Goal: Information Seeking & Learning: Learn about a topic

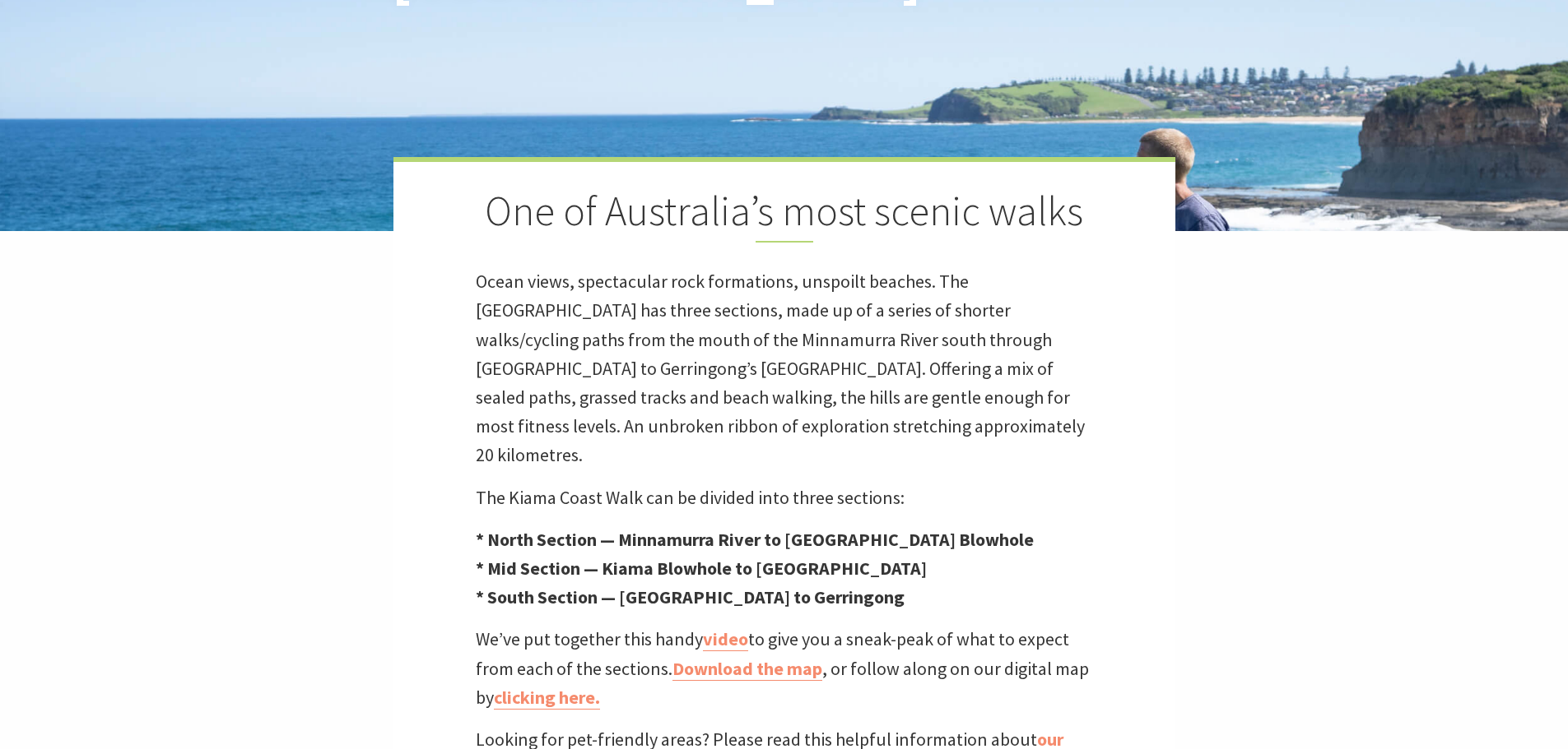
scroll to position [575, 0]
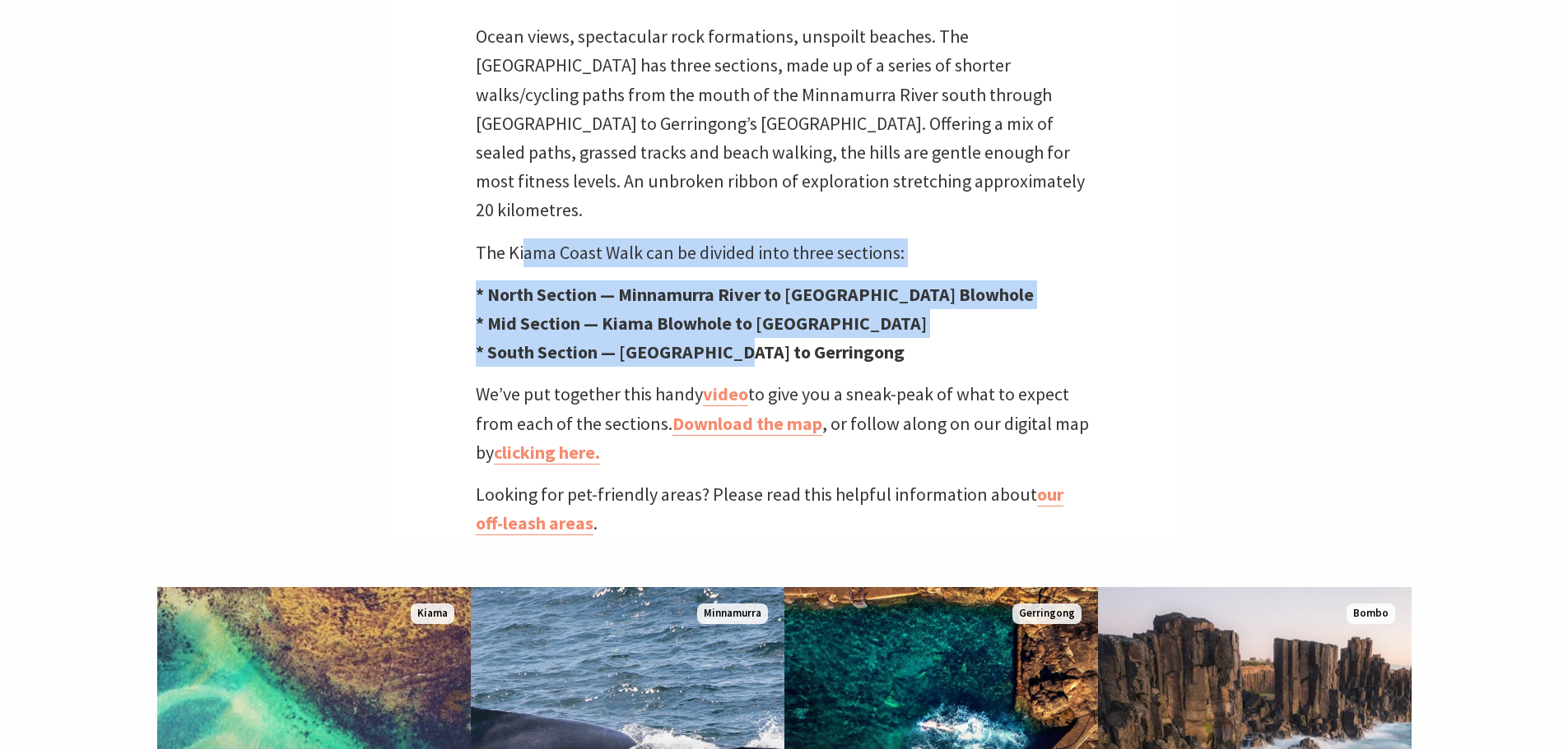
drag, startPoint x: 541, startPoint y: 227, endPoint x: 729, endPoint y: 324, distance: 211.5
click at [729, 324] on div "One of Australia’s most scenic walks Ocean views, spectacular rock formations, …" at bounding box center [784, 225] width 782 height 626
click at [729, 340] on strong "* South Section — [GEOGRAPHIC_DATA] to Gerringong" at bounding box center [690, 352] width 429 height 23
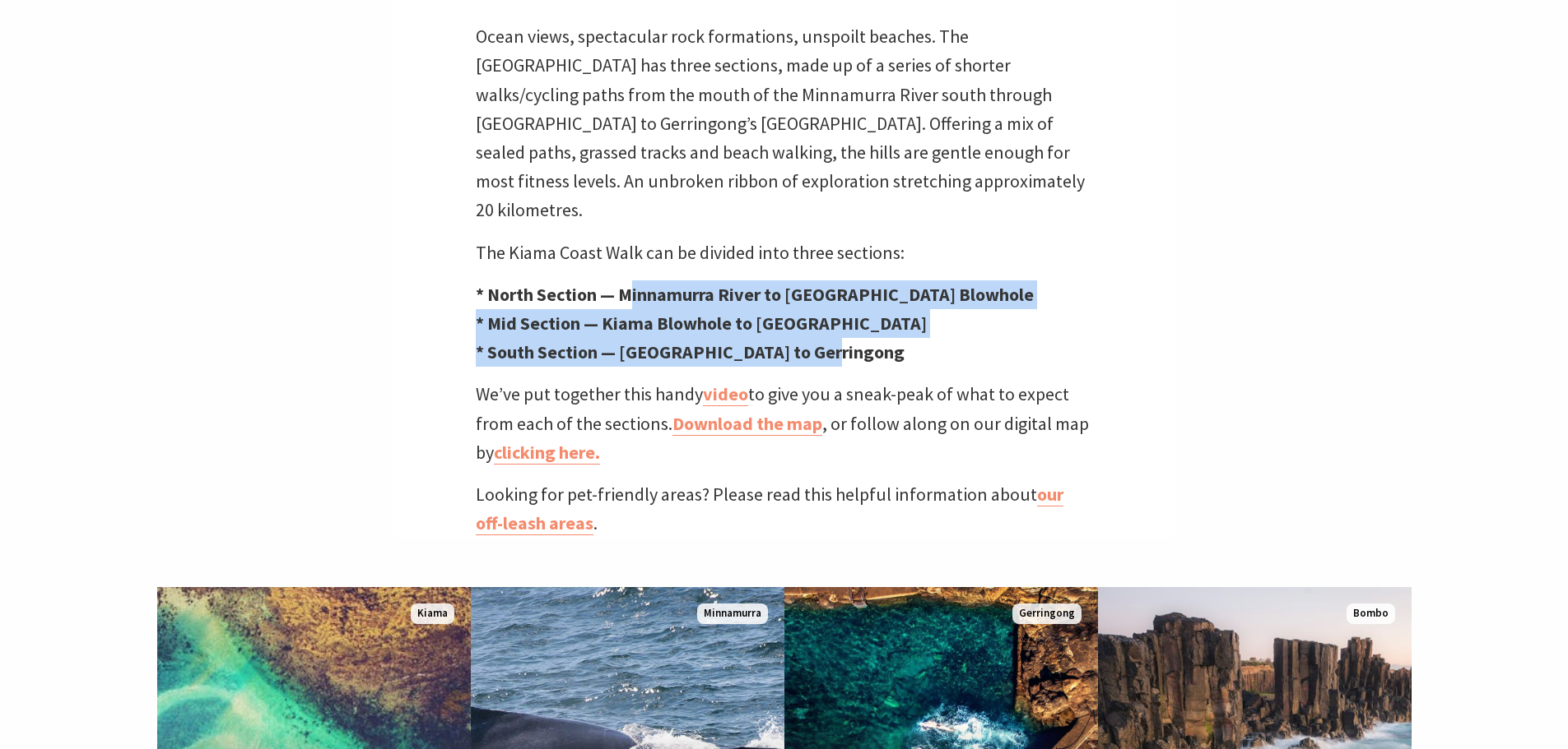
drag, startPoint x: 819, startPoint y: 310, endPoint x: 628, endPoint y: 278, distance: 193.7
click at [628, 281] on p "* North Section — Minnamurra River to Kiama Blowhole * Mid Section — Kiama Blow…" at bounding box center [784, 324] width 618 height 87
drag, startPoint x: 579, startPoint y: 273, endPoint x: 743, endPoint y: 313, distance: 168.8
click at [743, 313] on p "* North Section — Minnamurra River to Kiama Blowhole * Mid Section — Kiama Blow…" at bounding box center [784, 324] width 618 height 87
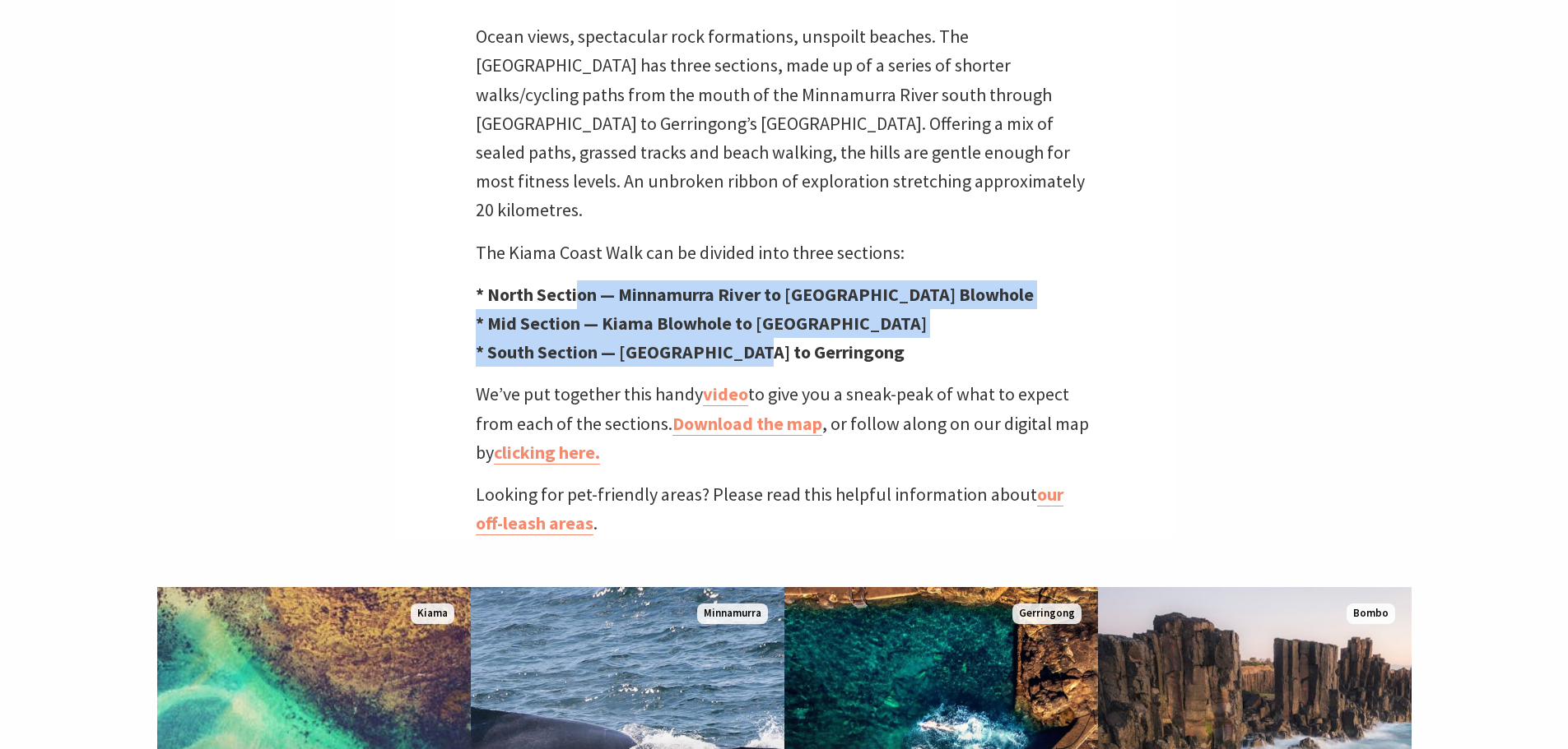
click at [743, 340] on strong "* South Section — [GEOGRAPHIC_DATA] to Gerringong" at bounding box center [690, 352] width 429 height 23
drag, startPoint x: 808, startPoint y: 310, endPoint x: 680, endPoint y: 268, distance: 134.7
click at [680, 281] on p "* North Section — Minnamurra River to Kiama Blowhole * Mid Section — Kiama Blow…" at bounding box center [784, 324] width 618 height 87
click at [680, 283] on strong "* North Section — Minnamurra River to [GEOGRAPHIC_DATA] Blowhole" at bounding box center [754, 294] width 558 height 23
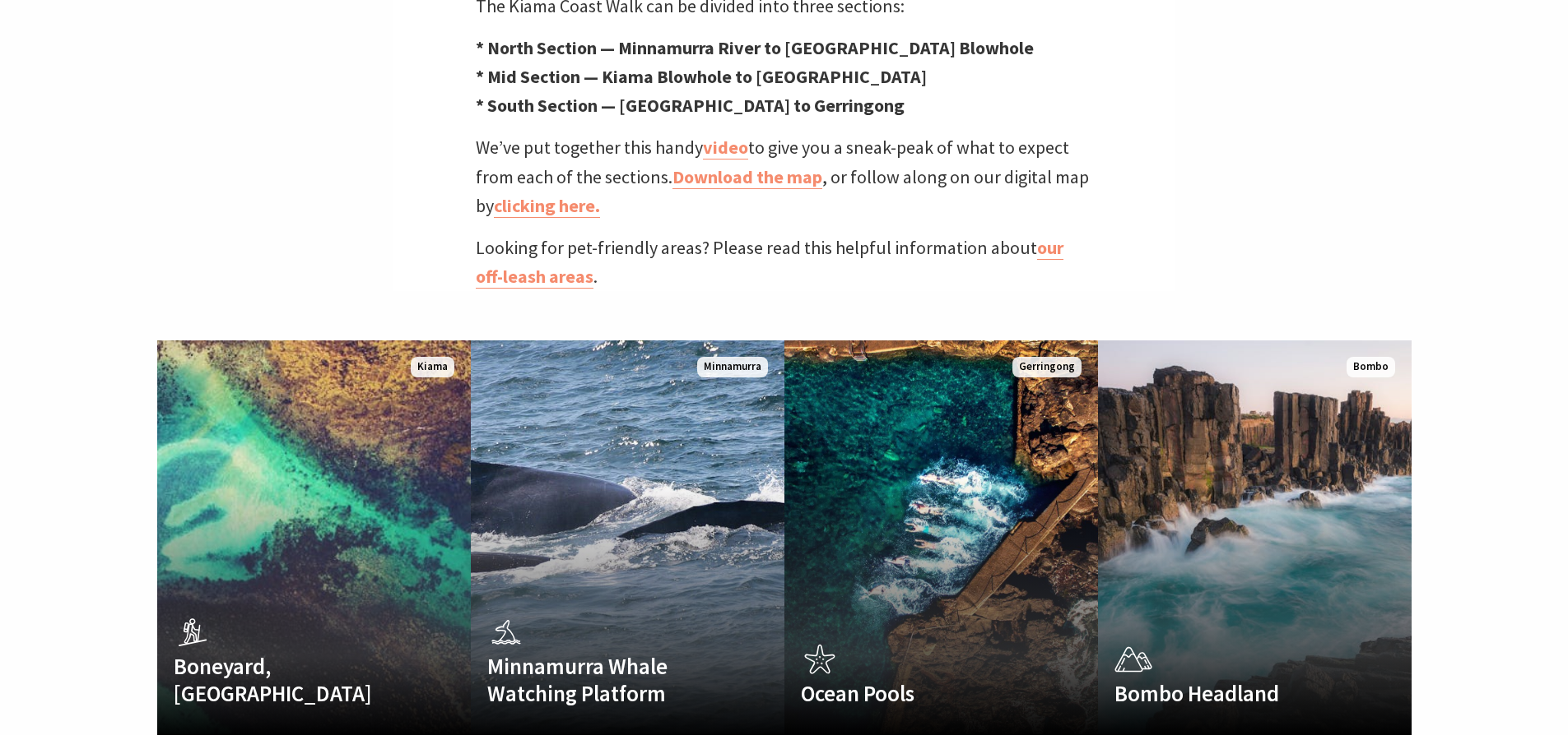
scroll to position [1069, 0]
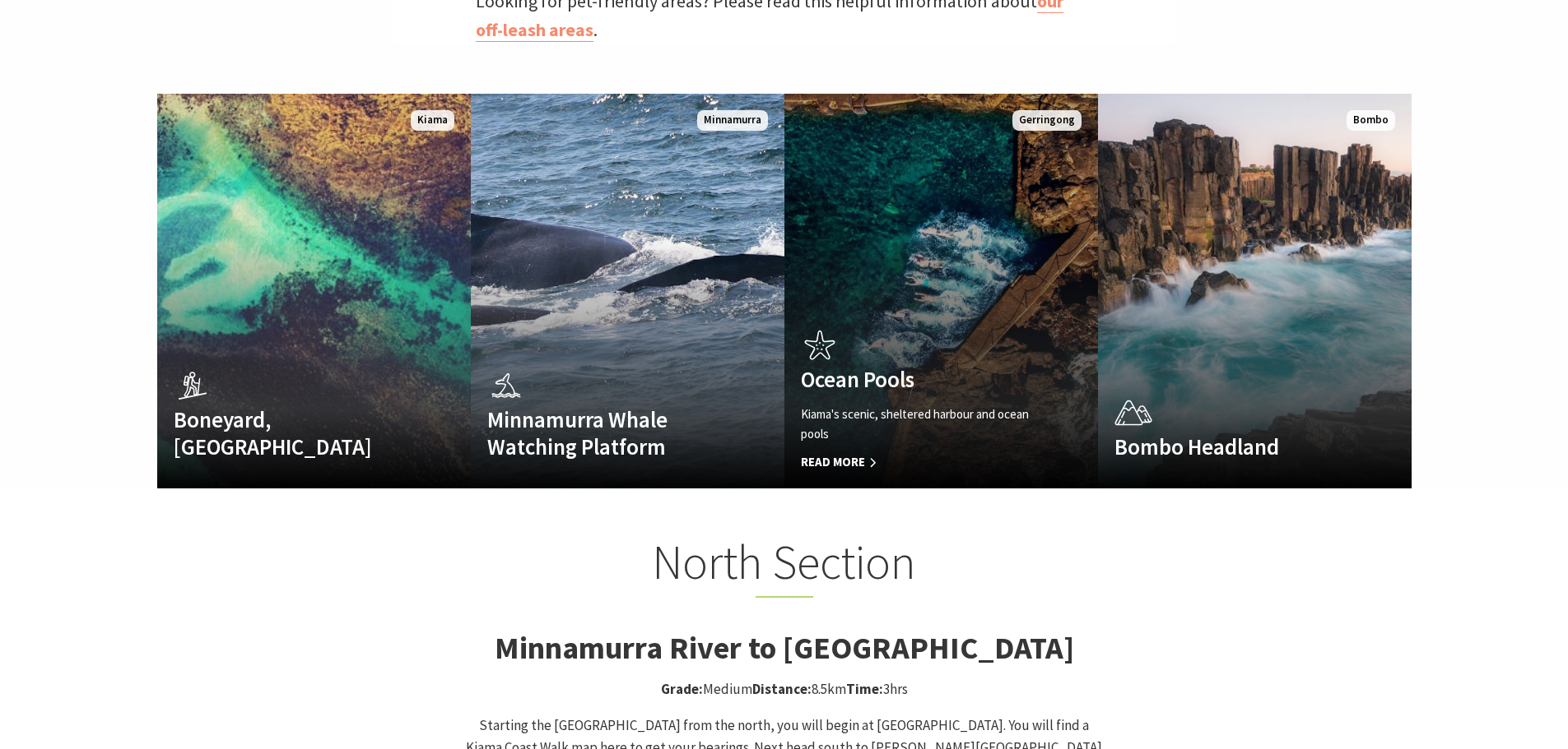
click at [963, 149] on link "Ocean Pools Kiama's scenic, sheltered harbour and ocean pools Read More [GEOGRA…" at bounding box center [941, 291] width 314 height 394
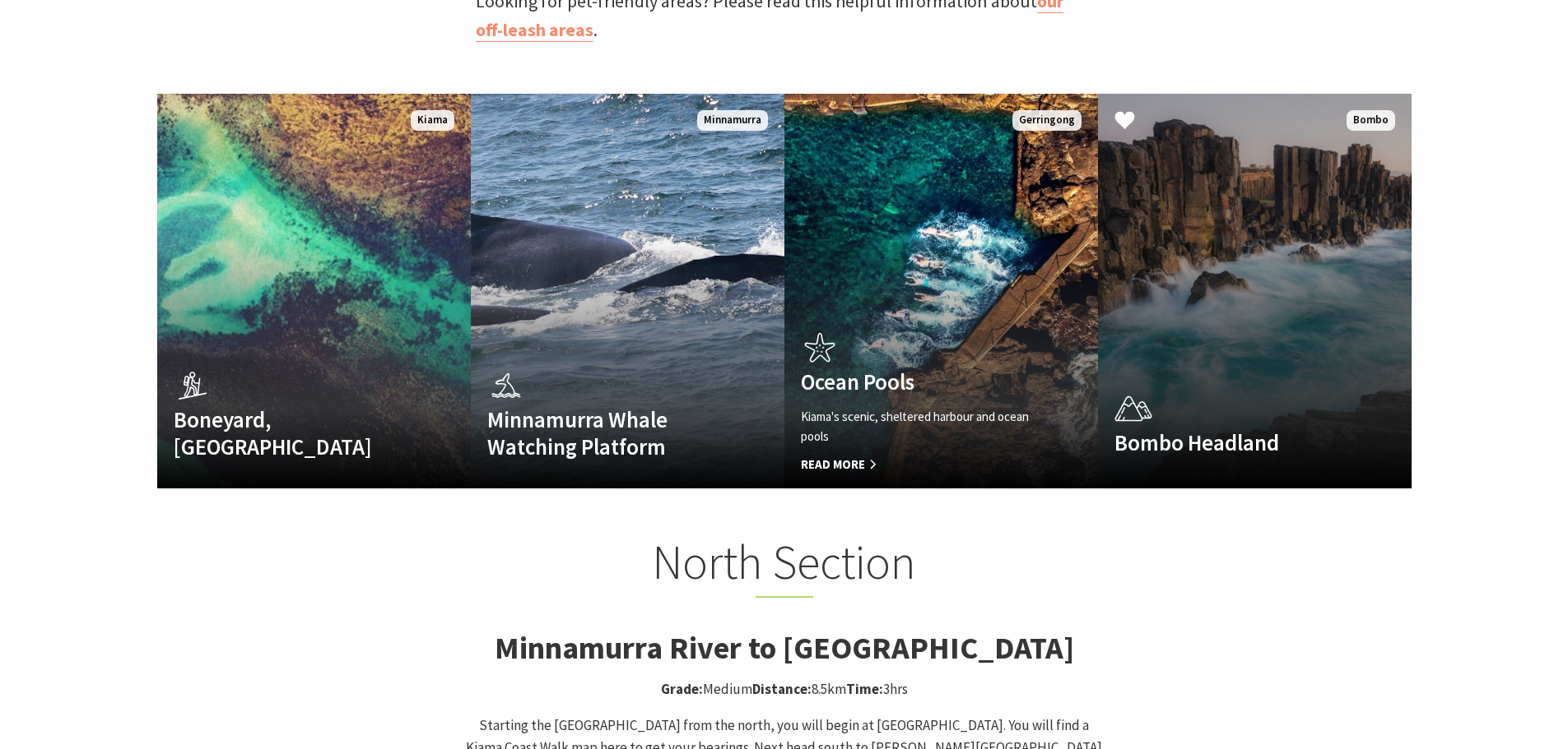
click at [1237, 201] on link "Bombo Headland The out-of-this-world rocks of [GEOGRAPHIC_DATA] Read More Bombo" at bounding box center [1254, 291] width 314 height 394
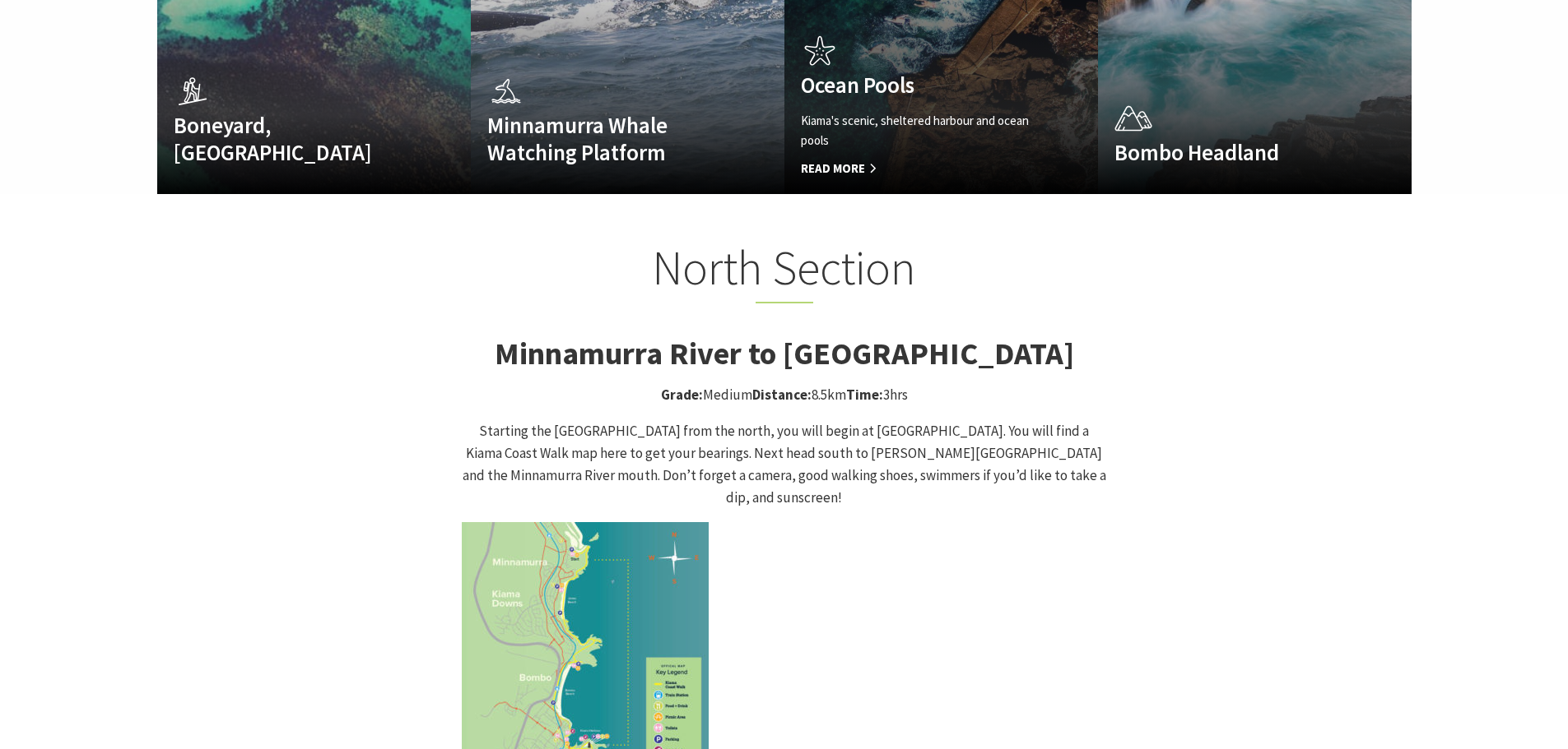
scroll to position [1562, 0]
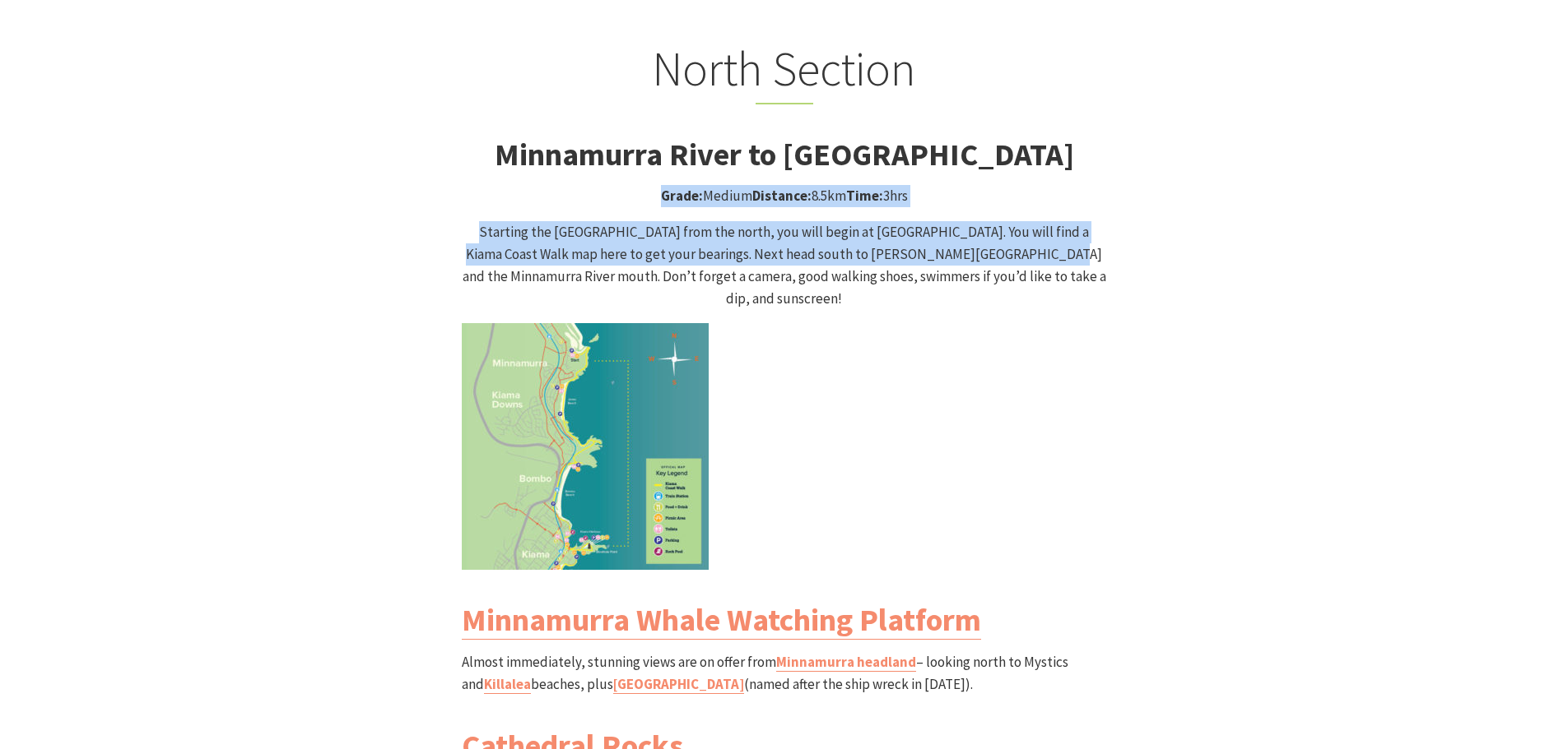
drag, startPoint x: 420, startPoint y: 146, endPoint x: 964, endPoint y: 223, distance: 549.4
click at [964, 223] on div "North Section Minnamurra River to [GEOGRAPHIC_DATA] Grade: Medium Distance: 8.5…" at bounding box center [784, 615] width 987 height 1149
click at [964, 223] on p "Starting the [GEOGRAPHIC_DATA] from the north, you will begin at [GEOGRAPHIC_DA…" at bounding box center [784, 265] width 645 height 90
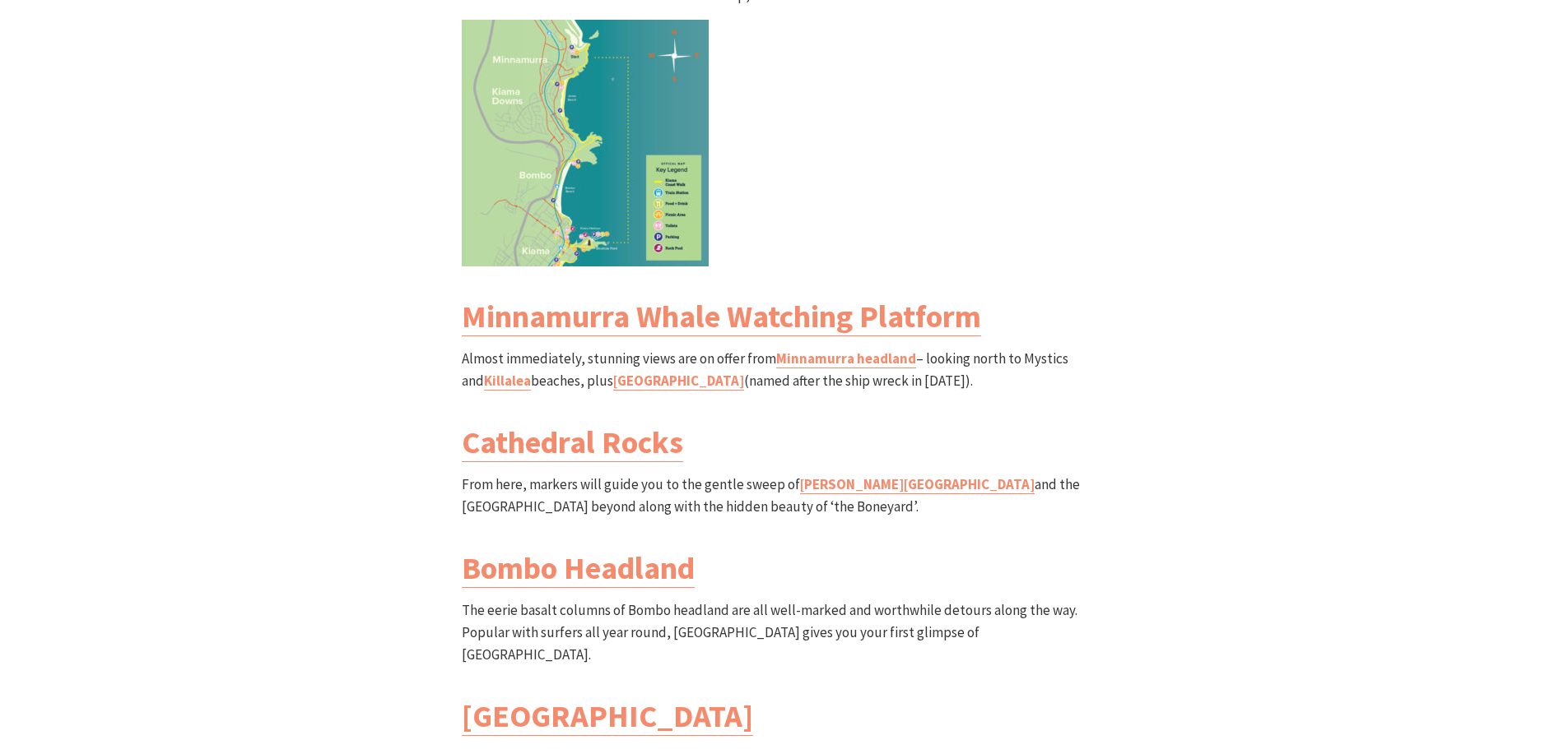
scroll to position [1892, 0]
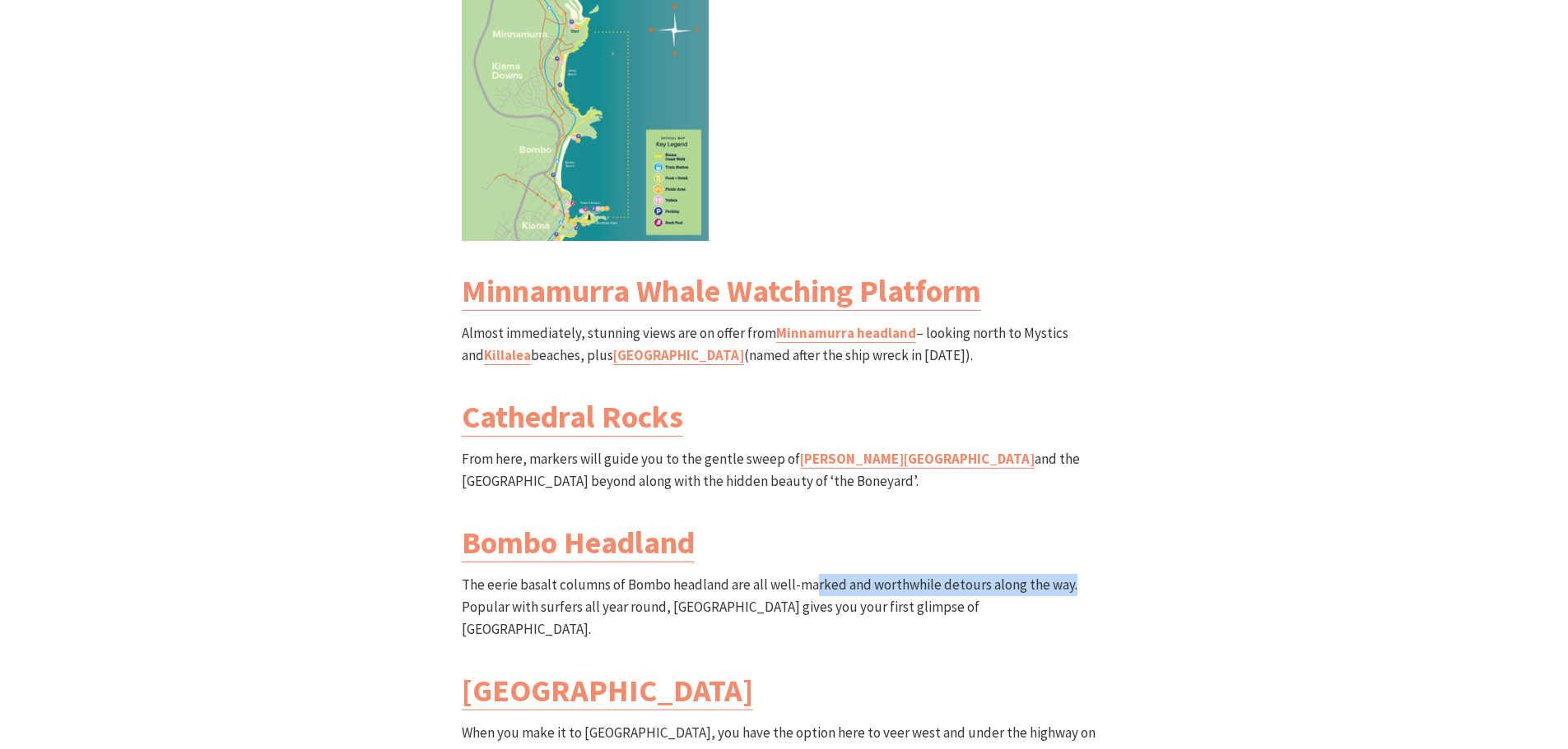
drag, startPoint x: 812, startPoint y: 517, endPoint x: 1091, endPoint y: 530, distance: 279.3
click at [1092, 531] on div "North Section Minnamurra River to [GEOGRAPHIC_DATA] Grade: Medium Distance: 8.5…" at bounding box center [784, 285] width 658 height 1149
click at [1091, 575] on p "The eerie basalt columns of Bombo headland are all well-marked and worthwhile d…" at bounding box center [784, 608] width 645 height 67
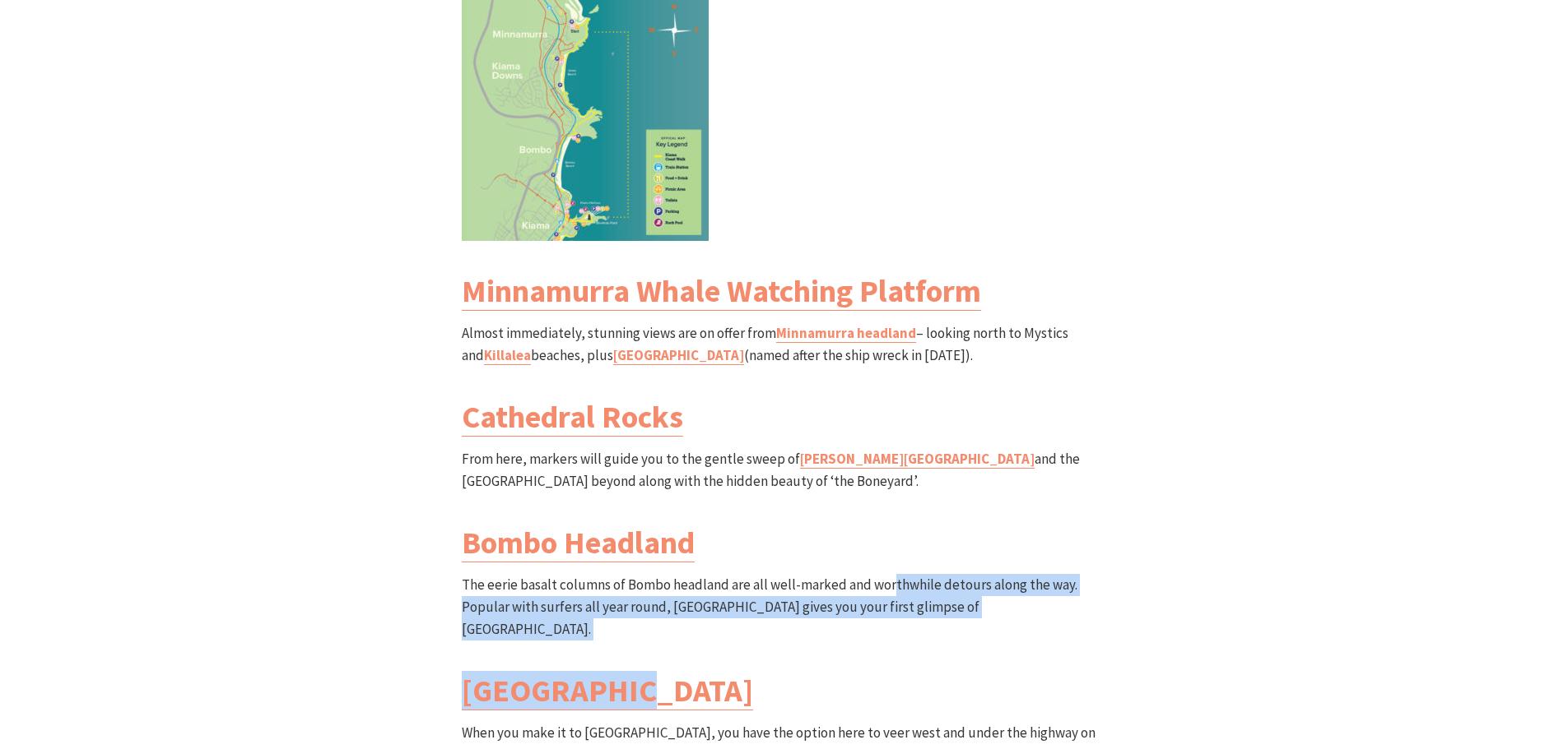
drag, startPoint x: 1037, startPoint y: 562, endPoint x: 890, endPoint y: 540, distance: 148.6
click at [890, 540] on div "North Section Minnamurra River to [GEOGRAPHIC_DATA] Grade: Medium Distance: 8.5…" at bounding box center [784, 285] width 658 height 1149
click at [890, 575] on p "The eerie basalt columns of Bombo headland are all well-marked and worthwhile d…" at bounding box center [784, 608] width 645 height 67
drag, startPoint x: 870, startPoint y: 543, endPoint x: 1039, endPoint y: 563, distance: 170.2
click at [1039, 575] on p "The eerie basalt columns of Bombo headland are all well-marked and worthwhile d…" at bounding box center [784, 608] width 645 height 67
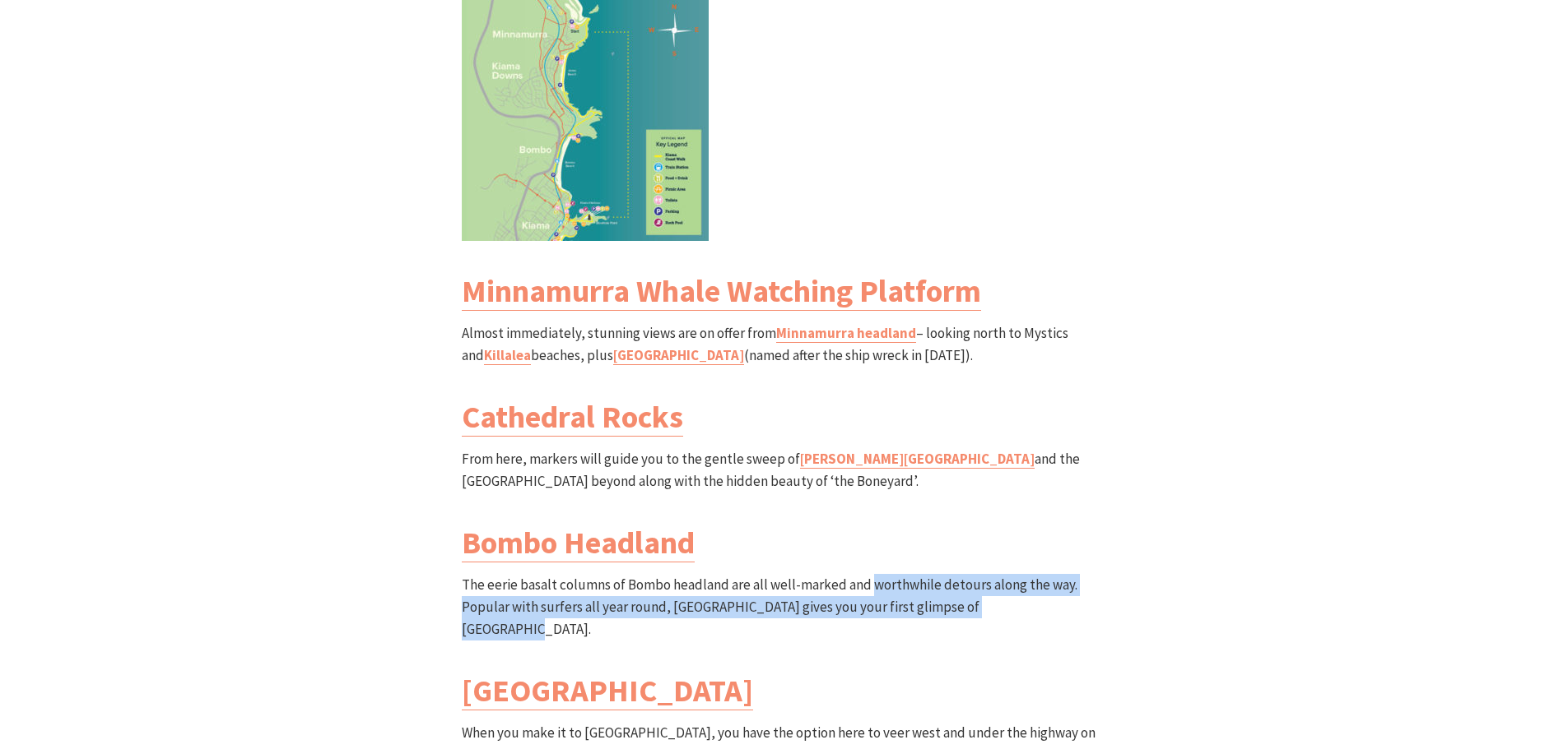
click at [1038, 575] on p "The eerie basalt columns of Bombo headland are all well-marked and worthwhile d…" at bounding box center [784, 608] width 645 height 67
drag, startPoint x: 1070, startPoint y: 557, endPoint x: 909, endPoint y: 533, distance: 162.8
click at [909, 575] on p "The eerie basalt columns of Bombo headland are all well-marked and worthwhile d…" at bounding box center [784, 608] width 645 height 67
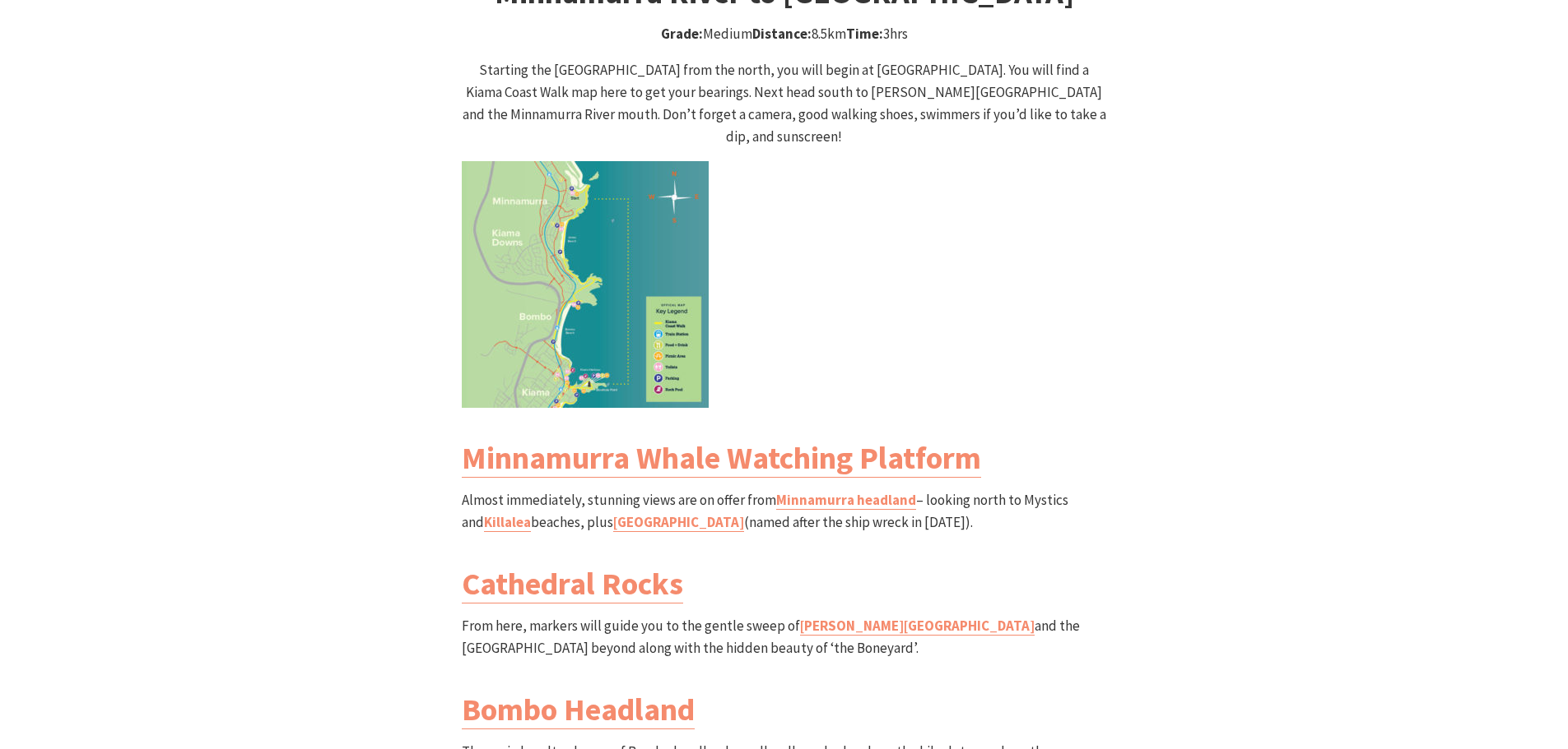
scroll to position [1562, 0]
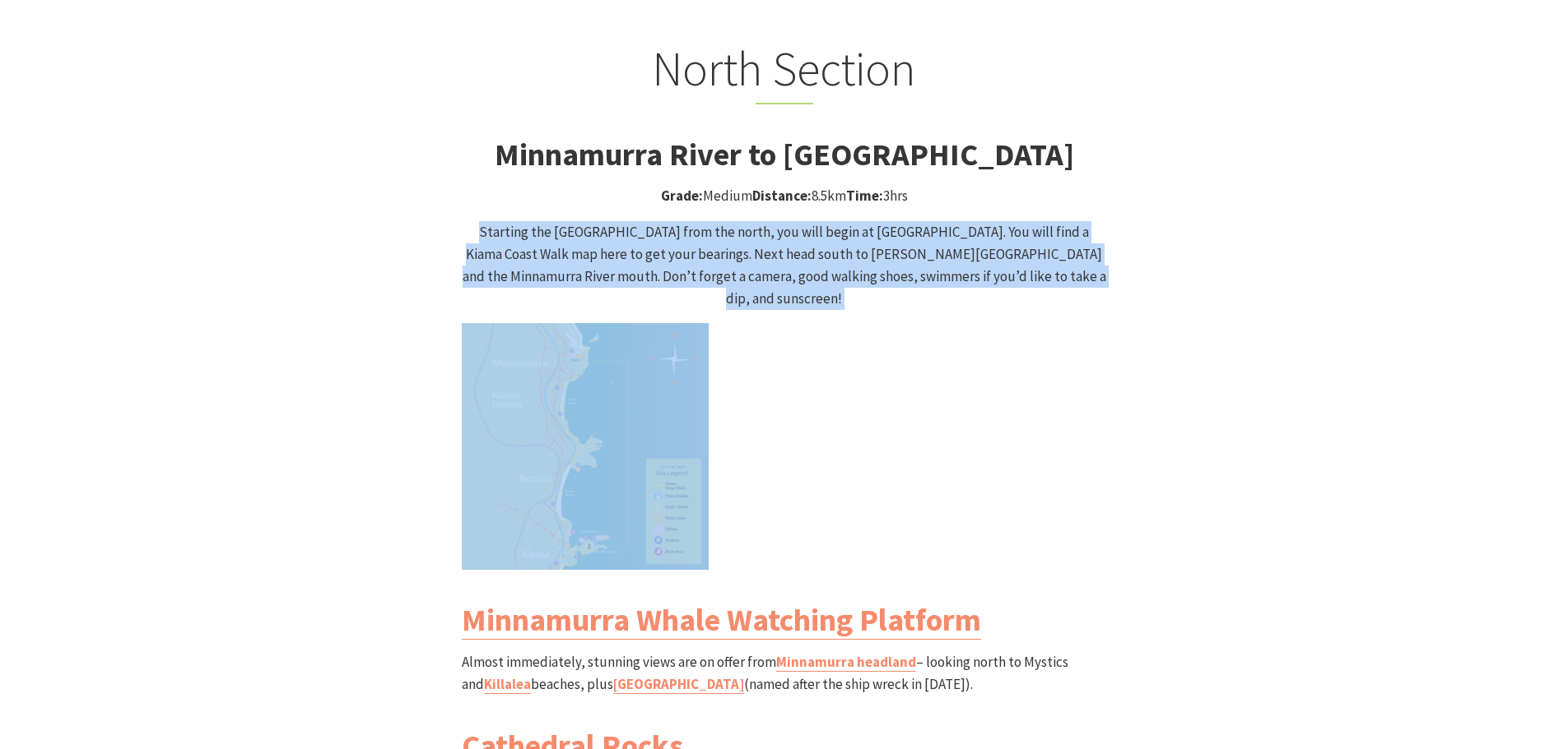
drag, startPoint x: 449, startPoint y: 190, endPoint x: 1207, endPoint y: 269, distance: 762.1
click at [1207, 269] on div "North Section Minnamurra River to [GEOGRAPHIC_DATA] Grade: Medium Distance: 8.5…" at bounding box center [784, 615] width 987 height 1149
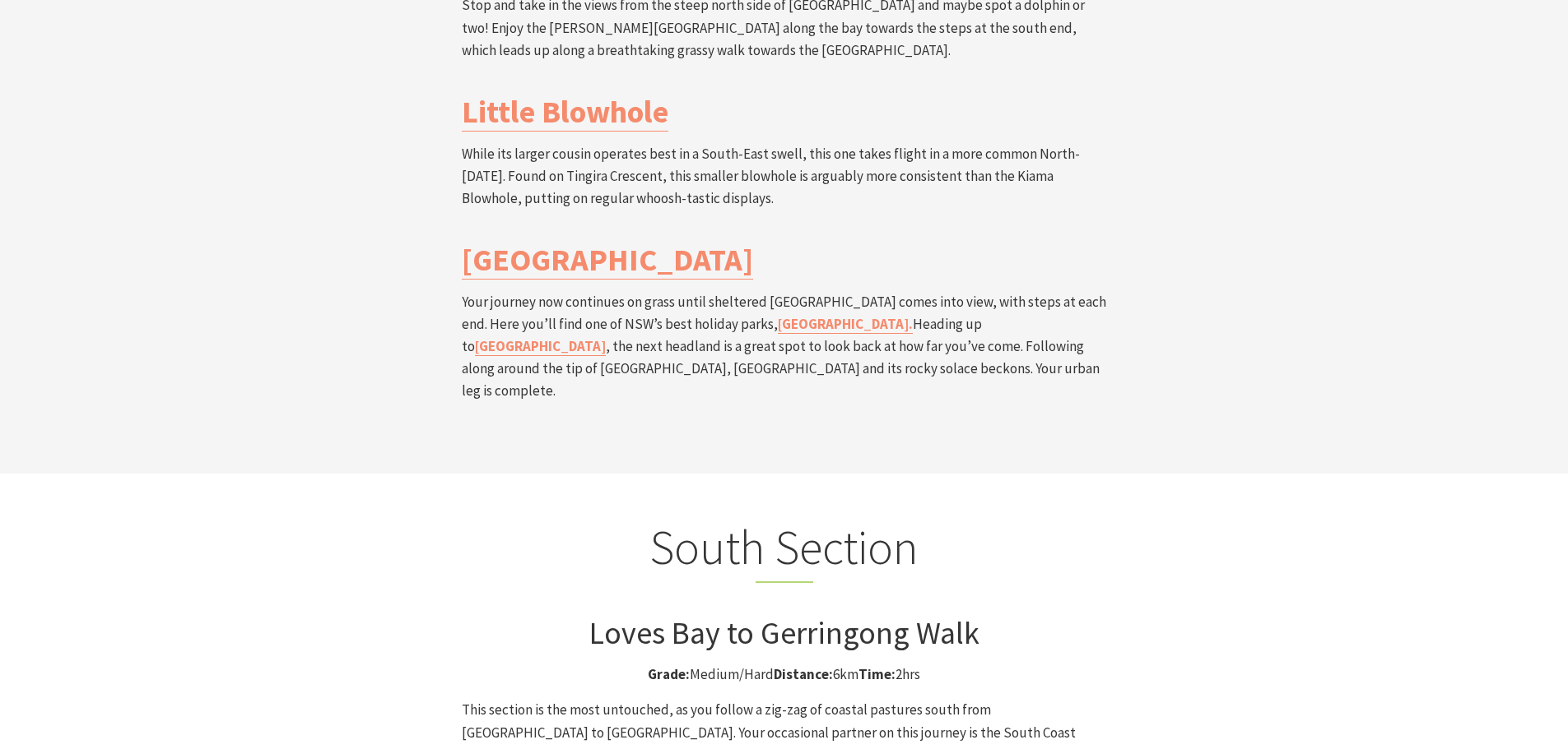
scroll to position [3784, 0]
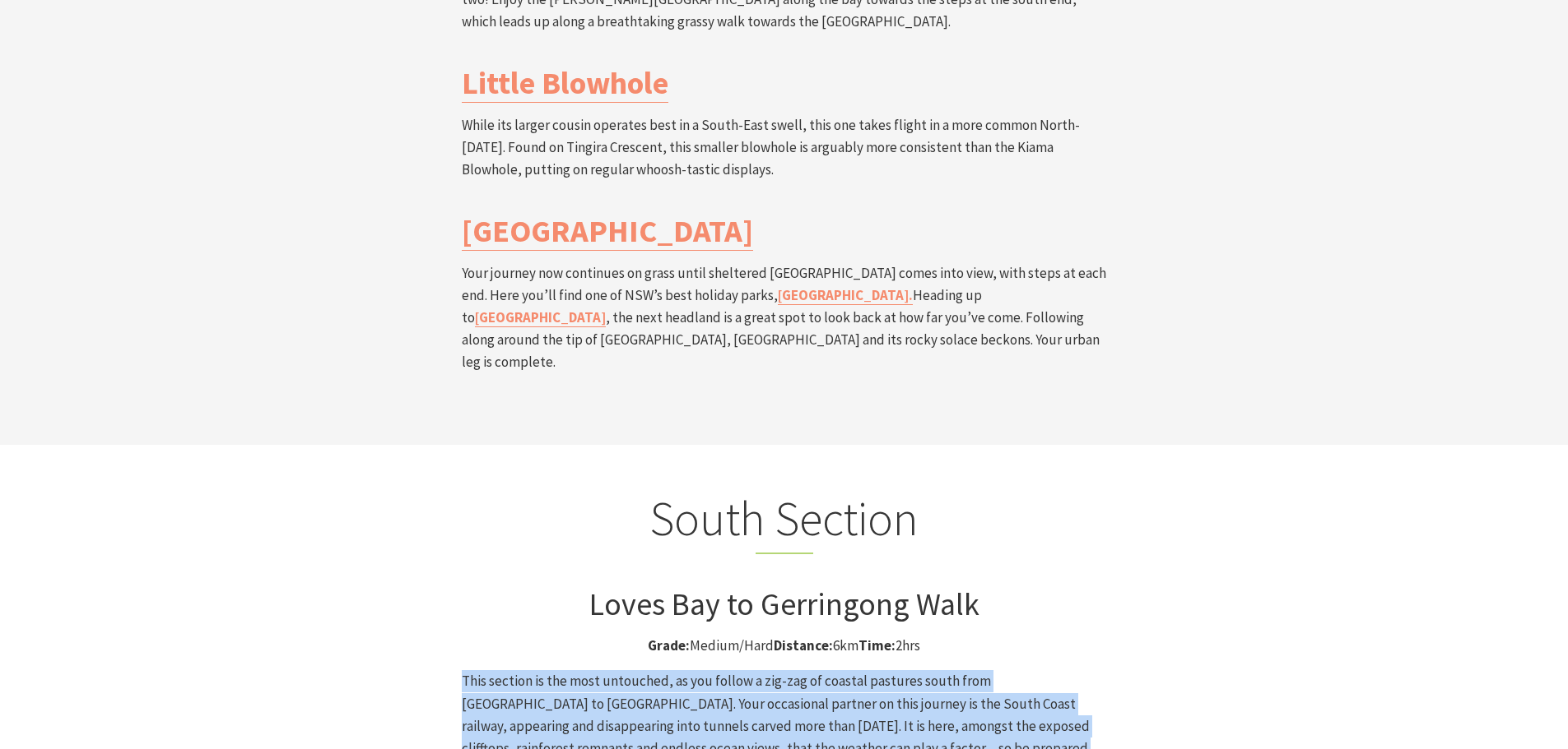
drag, startPoint x: 634, startPoint y: 557, endPoint x: 811, endPoint y: 610, distance: 184.8
click at [811, 670] on p "This section is the most untouched, as you follow a zig-zag of coastal pastures…" at bounding box center [784, 726] width 645 height 112
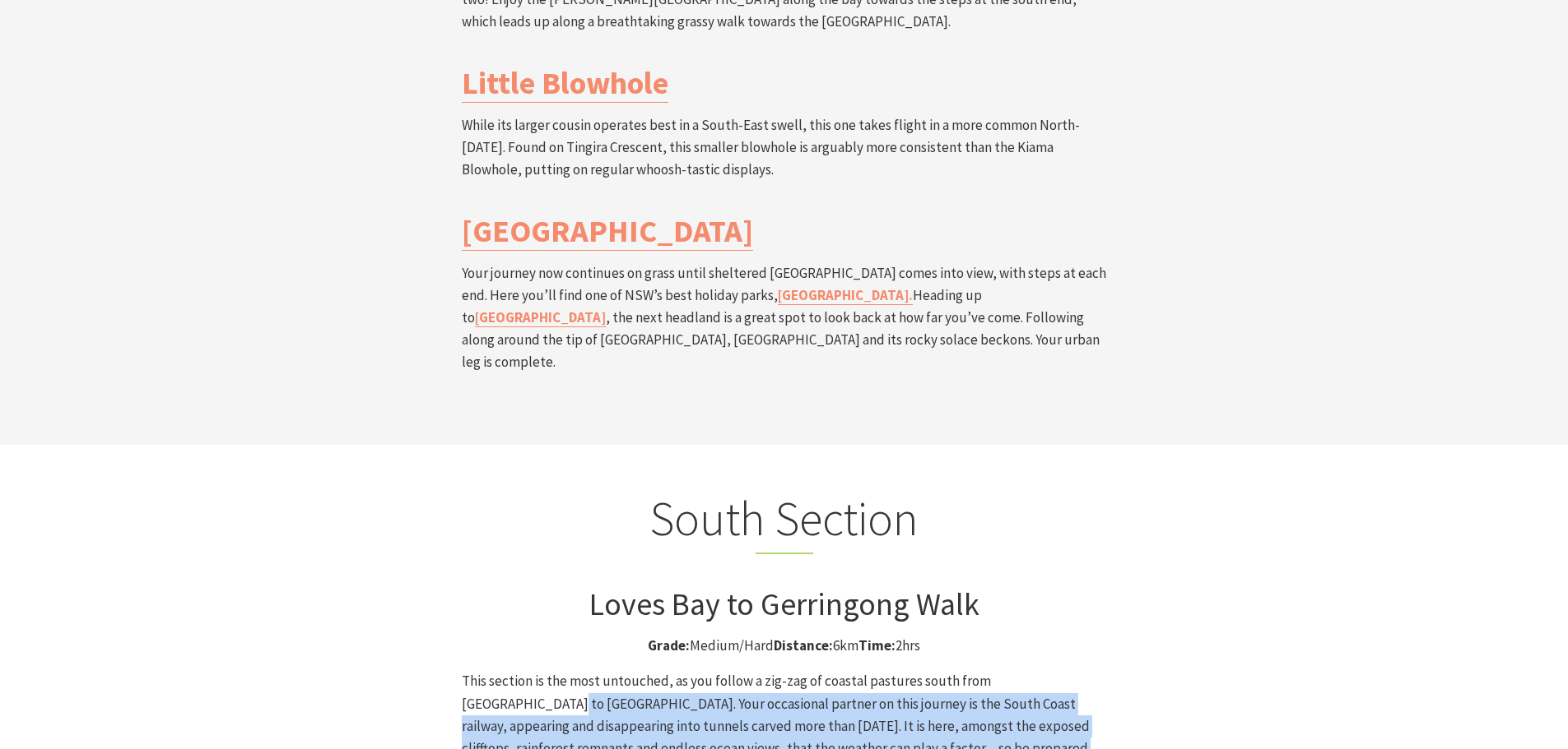
drag, startPoint x: 808, startPoint y: 607, endPoint x: 459, endPoint y: 537, distance: 356.0
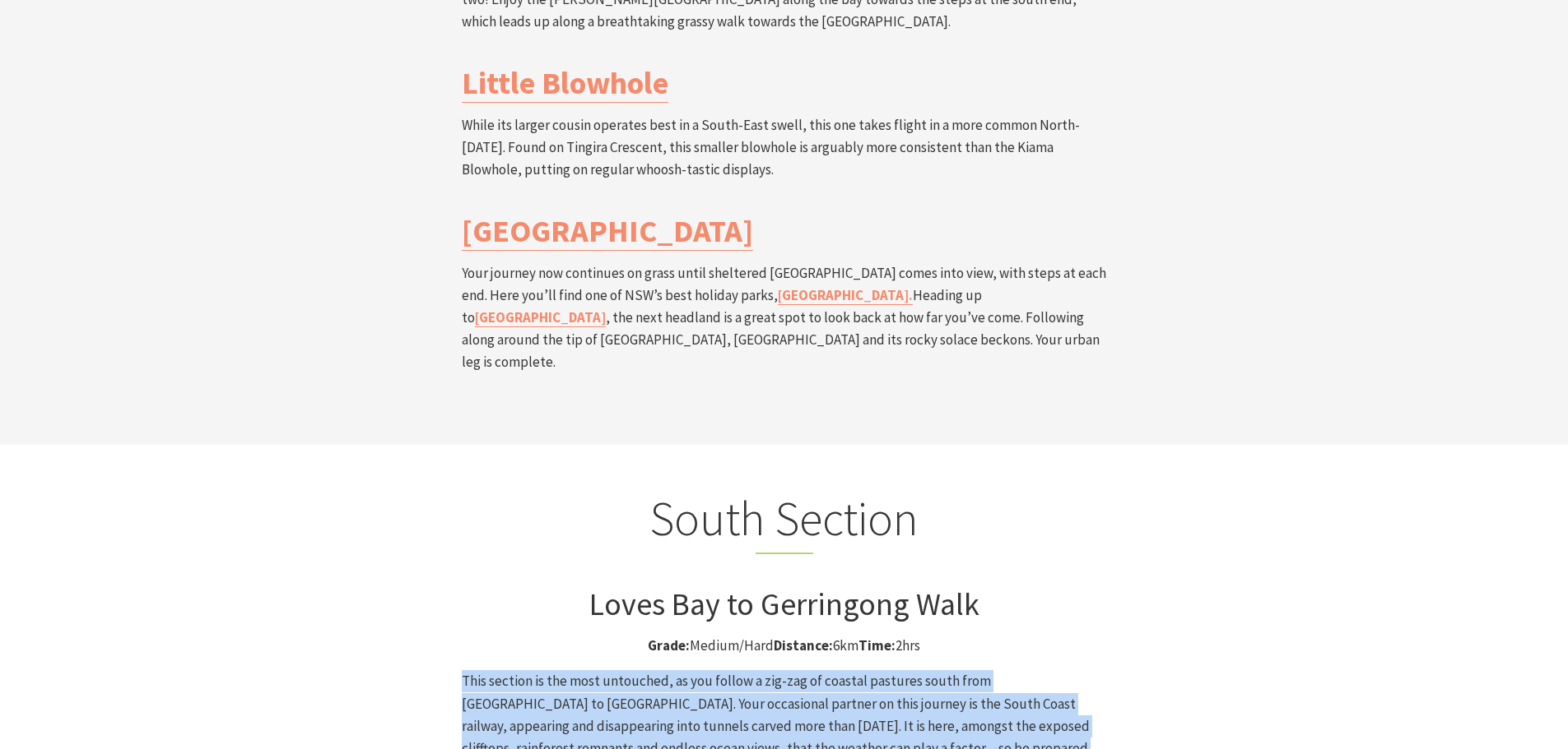
drag, startPoint x: 470, startPoint y: 508, endPoint x: 808, endPoint y: 599, distance: 350.0
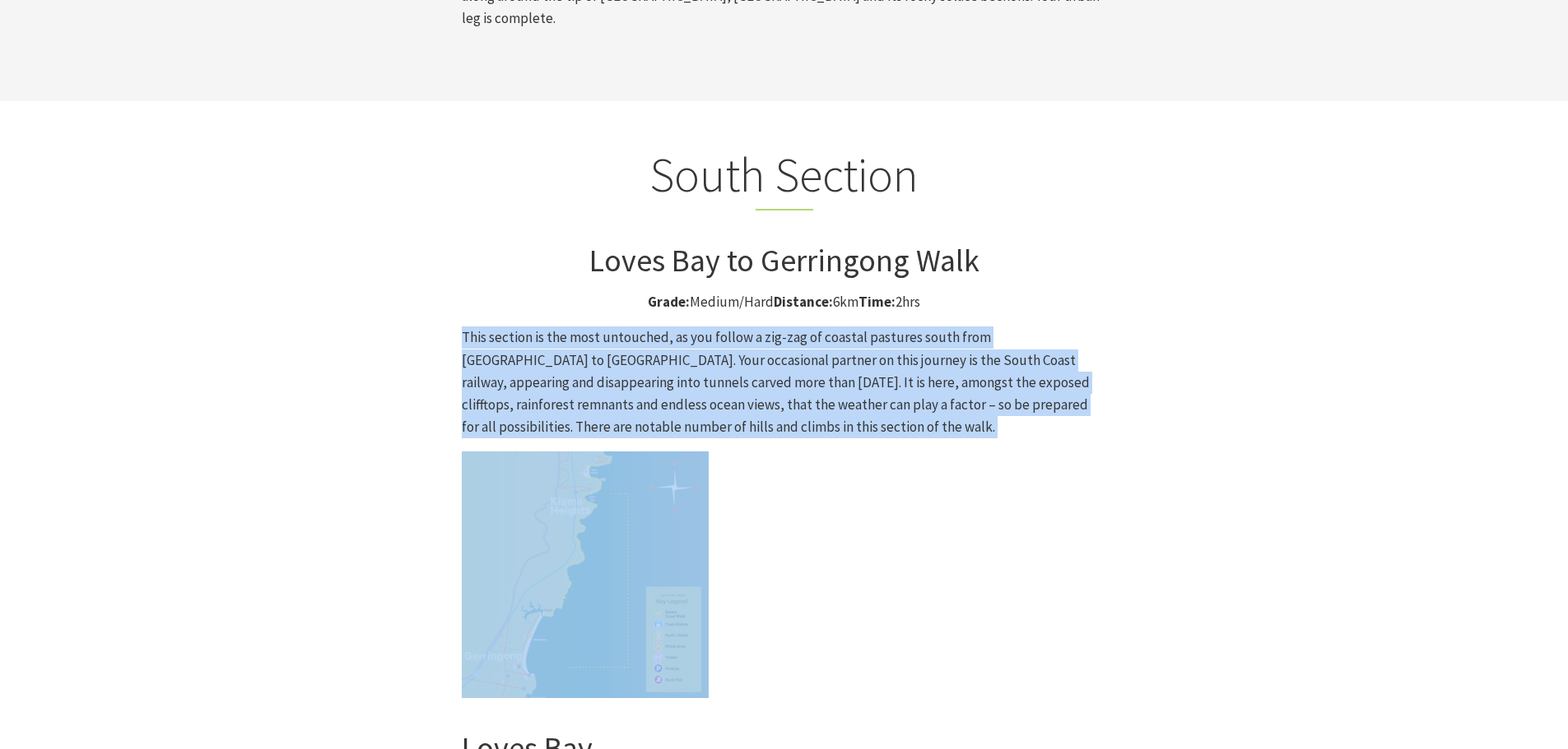
scroll to position [4278, 0]
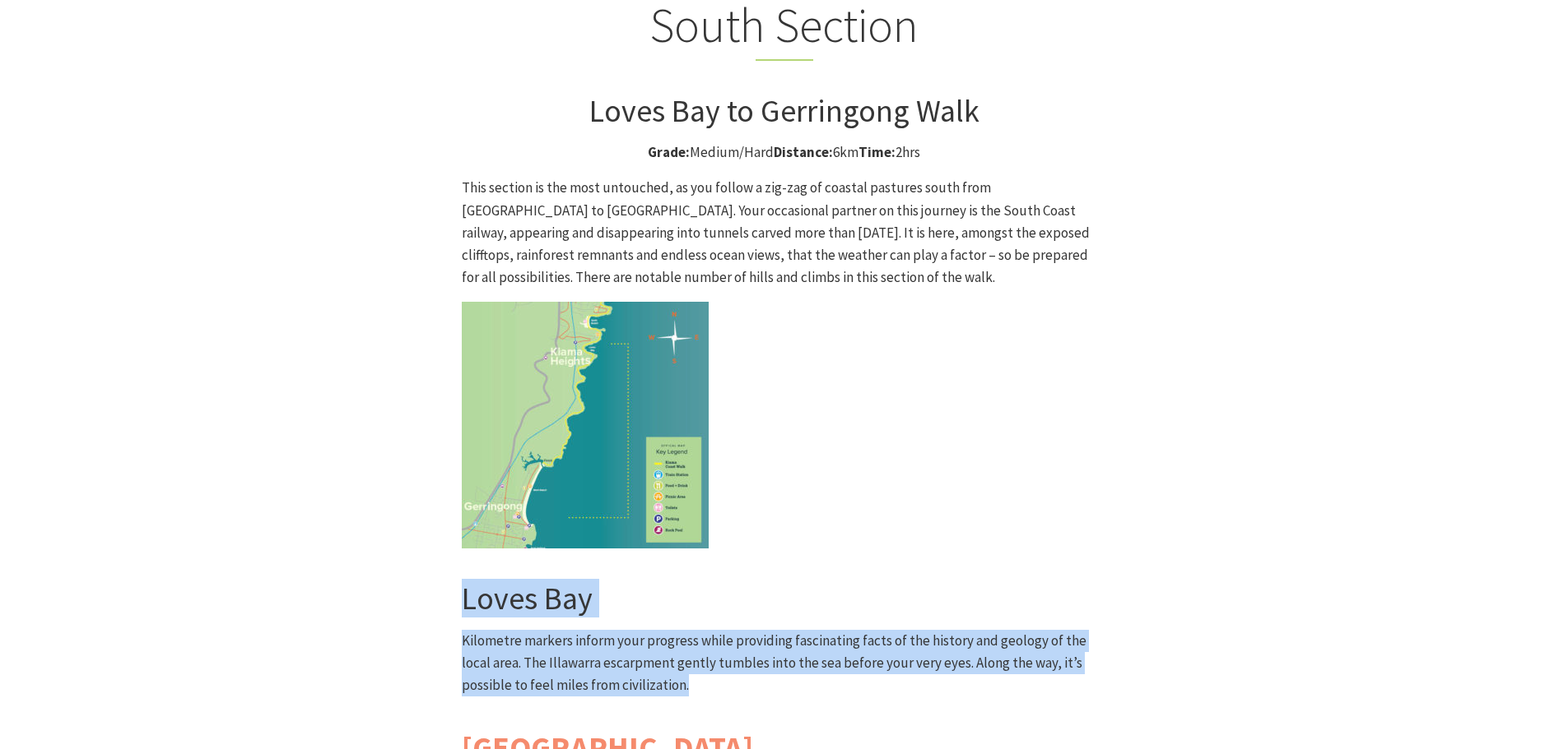
drag, startPoint x: 440, startPoint y: 434, endPoint x: 677, endPoint y: 531, distance: 256.1
click at [677, 531] on div "South Section Loves Bay to Gerringong Walk Grade: Medium/Hard Distance: 6km Tim…" at bounding box center [784, 589] width 987 height 1184
click at [677, 630] on p "Kilometre markers inform your progress while providing fascinating facts of the…" at bounding box center [784, 664] width 645 height 67
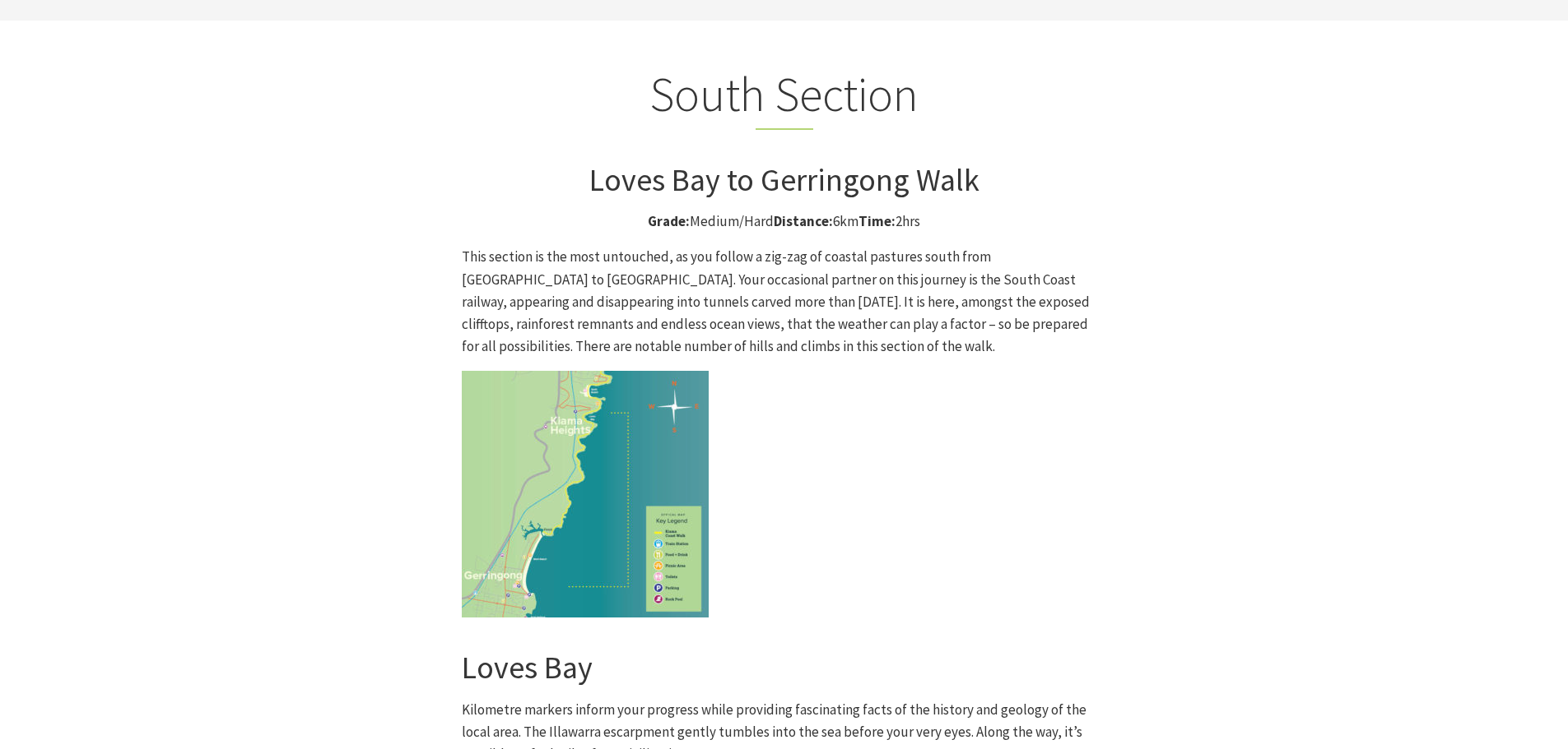
scroll to position [4030, 0]
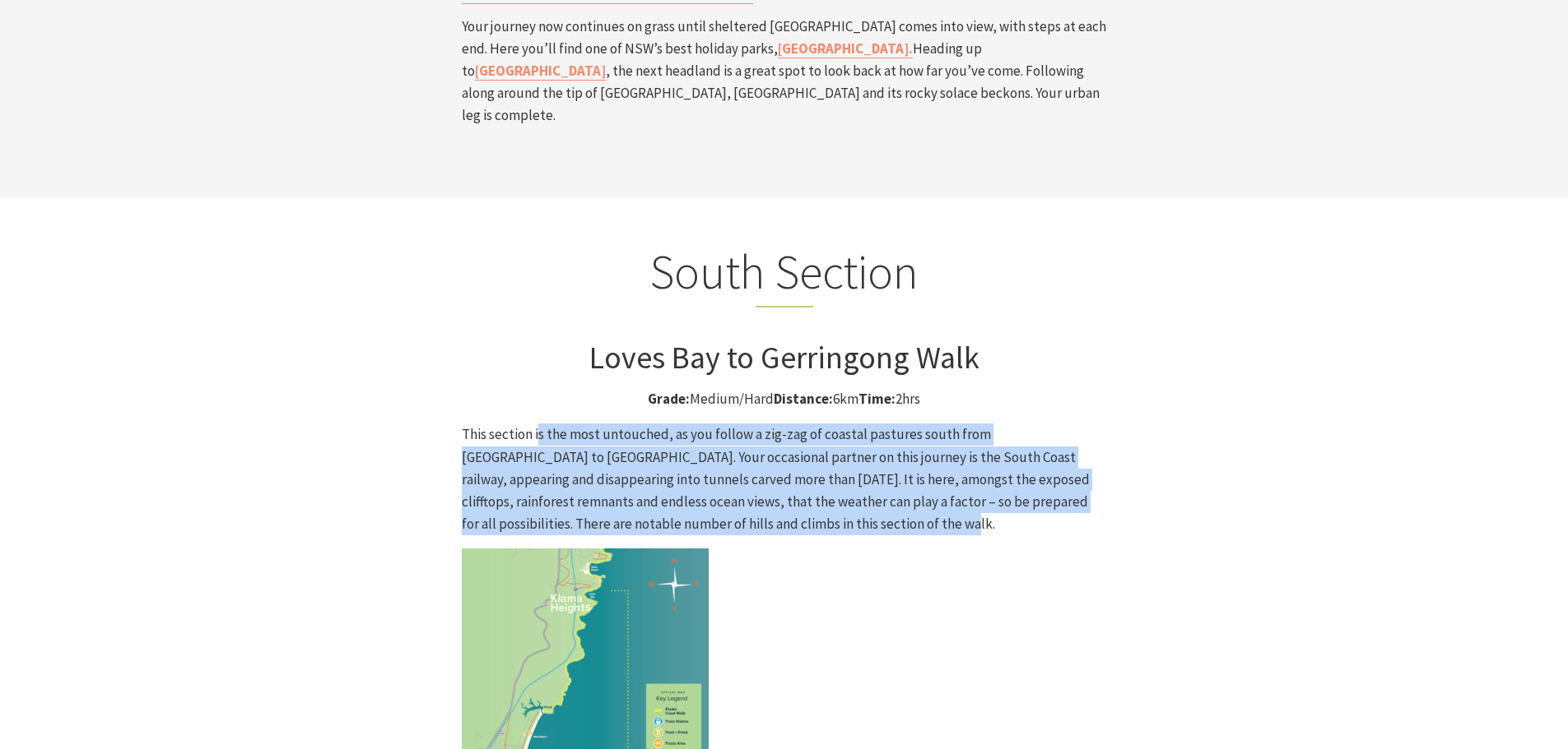
drag, startPoint x: 538, startPoint y: 267, endPoint x: 830, endPoint y: 361, distance: 306.8
click at [830, 424] on p "This section is the most untouched, as you follow a zig-zag of coastal pastures…" at bounding box center [784, 480] width 645 height 112
drag, startPoint x: 557, startPoint y: 283, endPoint x: 433, endPoint y: 263, distance: 125.6
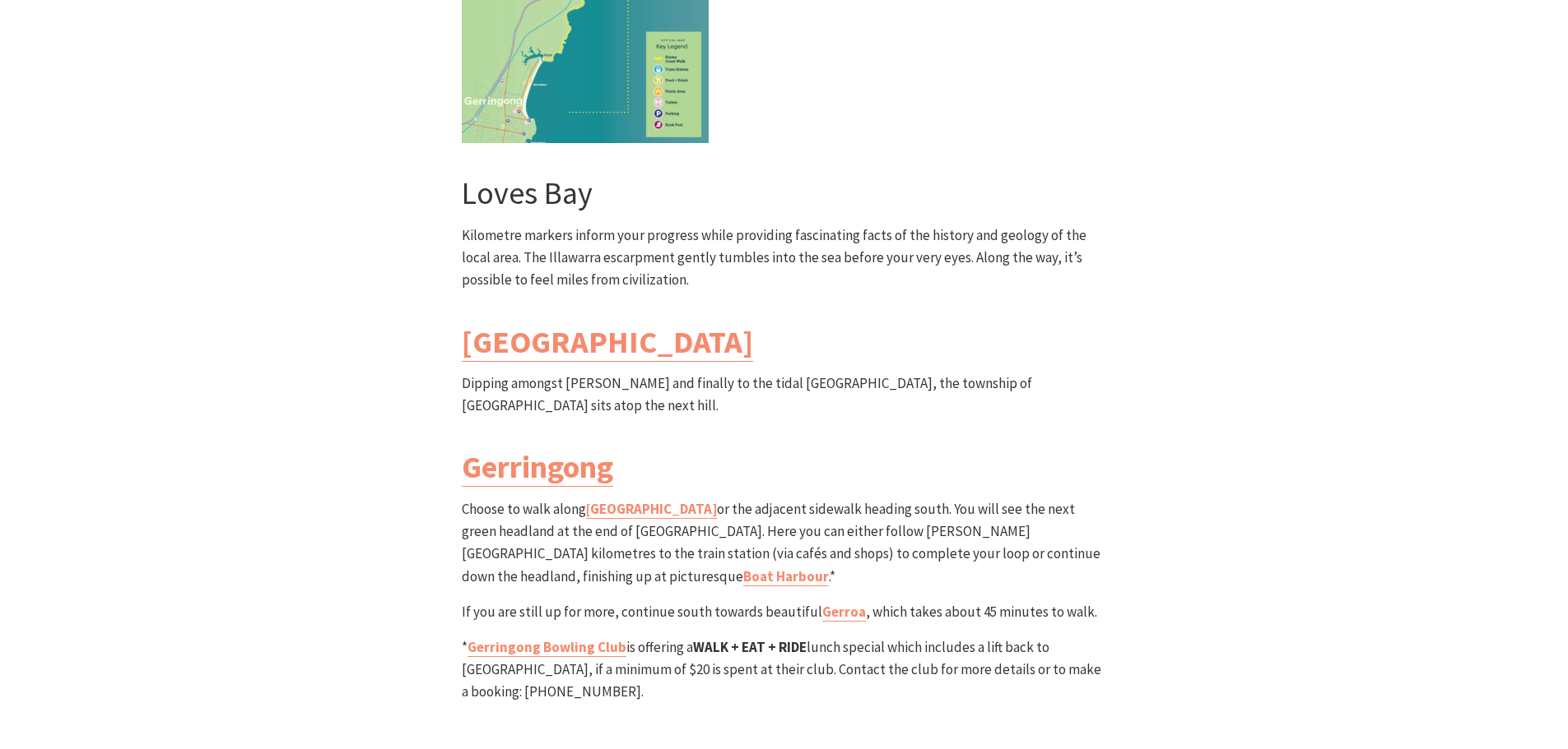
scroll to position [4688, 0]
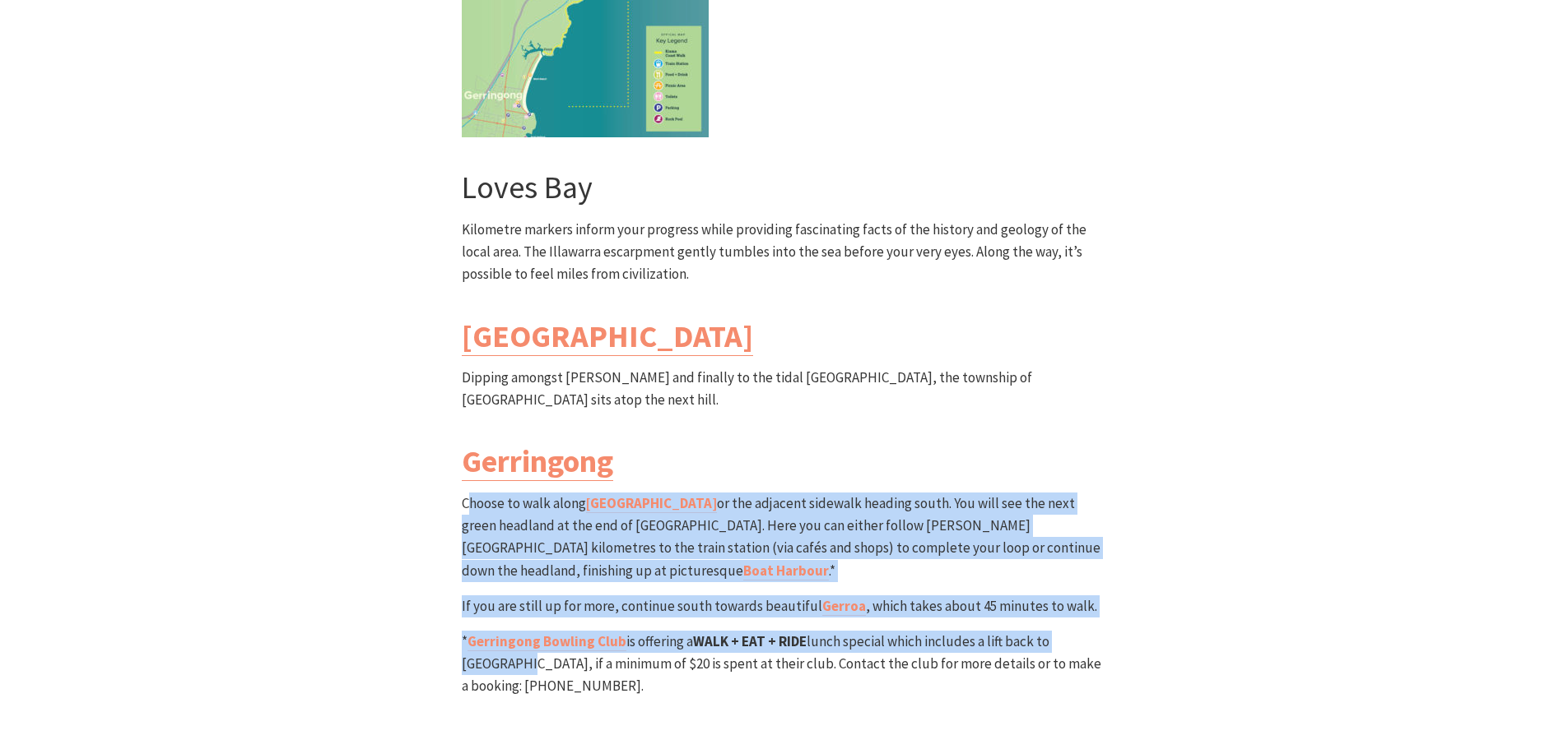
drag, startPoint x: 467, startPoint y: 342, endPoint x: 1134, endPoint y: 477, distance: 680.5
click at [1134, 477] on div "South Section Loves Bay to Gerringong Walk Grade: Medium/Hard Distance: 6km Tim…" at bounding box center [784, 177] width 987 height 1184
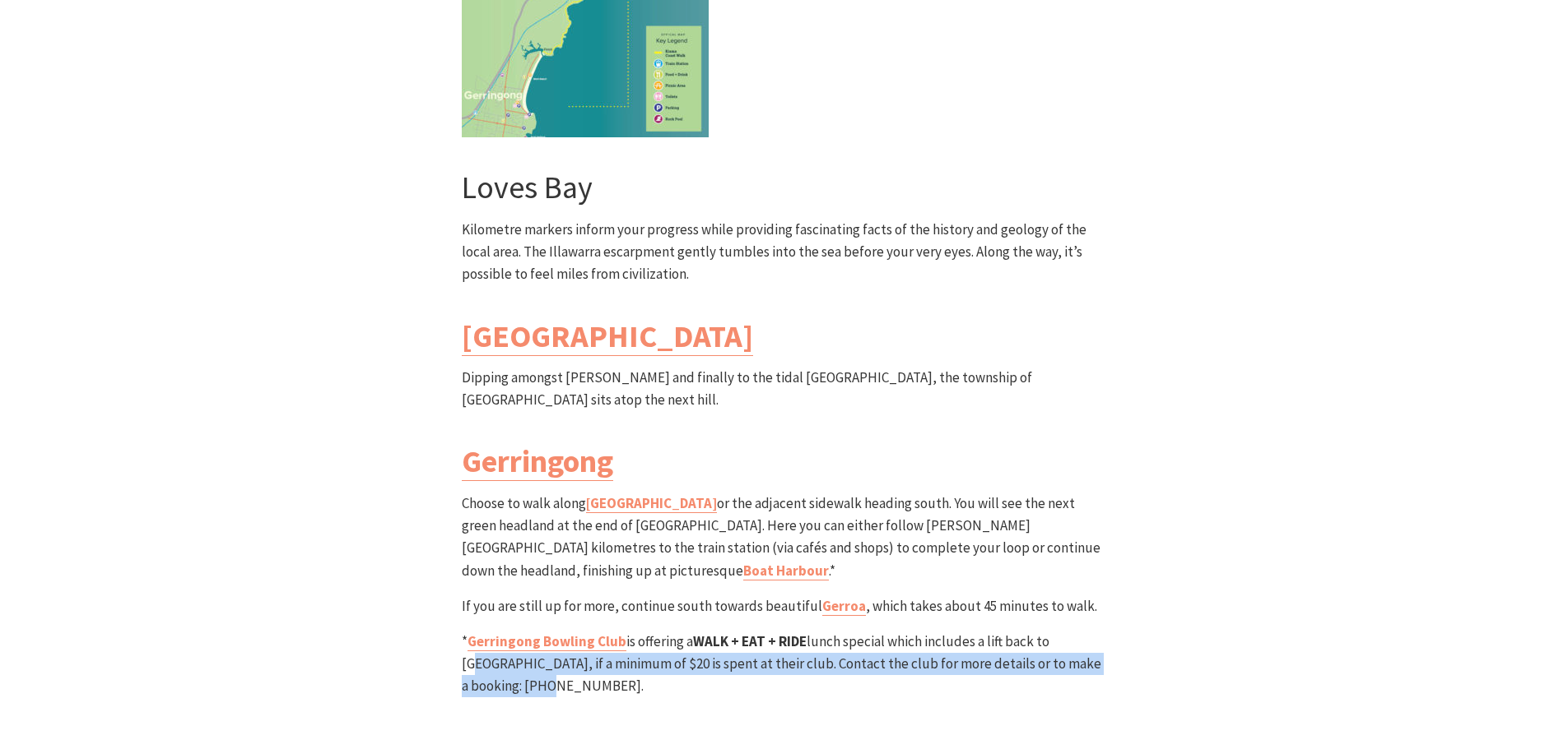
drag, startPoint x: 1117, startPoint y: 499, endPoint x: 1061, endPoint y: 470, distance: 63.1
click at [1061, 470] on div "South Section Loves Bay to Gerringong Walk Grade: Medium/Hard Distance: 6km Tim…" at bounding box center [784, 177] width 987 height 1184
click at [1061, 630] on p "* Gerringong Bowling Club is offering a WALK + EAT + RIDE lunch special which i…" at bounding box center [784, 664] width 645 height 67
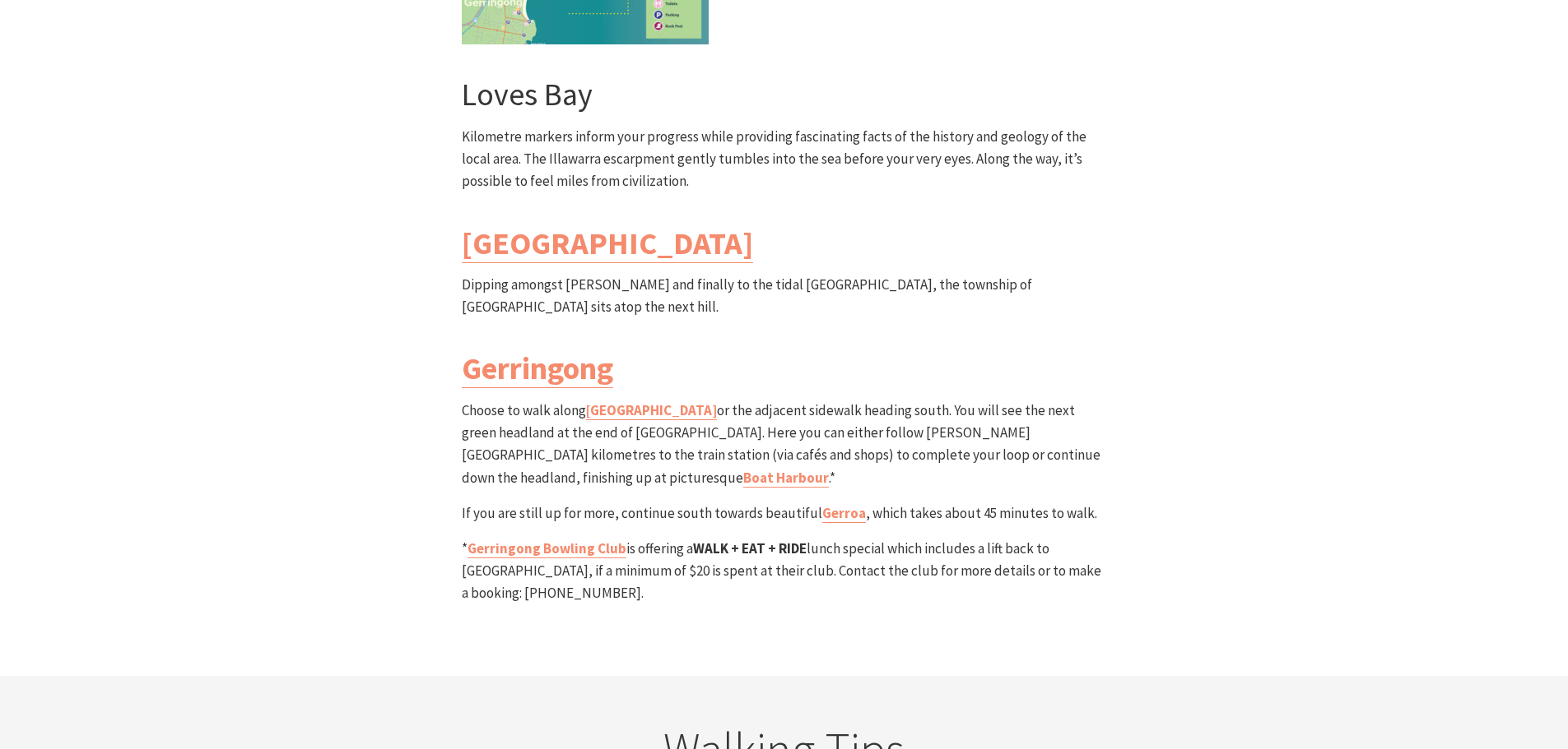
scroll to position [5018, 0]
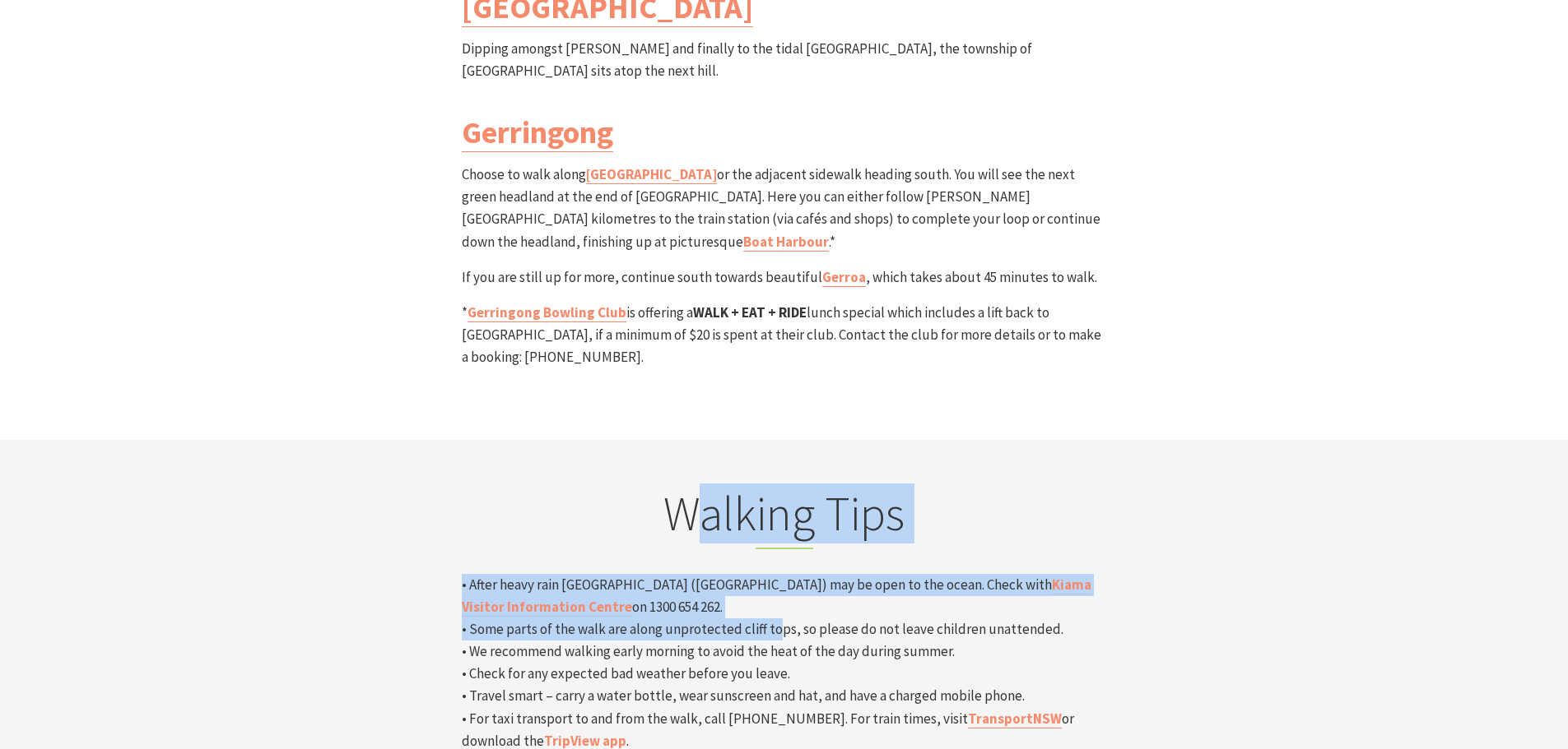
drag, startPoint x: 699, startPoint y: 357, endPoint x: 767, endPoint y: 457, distance: 120.9
click at [767, 485] on div "Walking Tips • After heavy rain [GEOGRAPHIC_DATA] ([GEOGRAPHIC_DATA]) may be op…" at bounding box center [784, 619] width 658 height 267
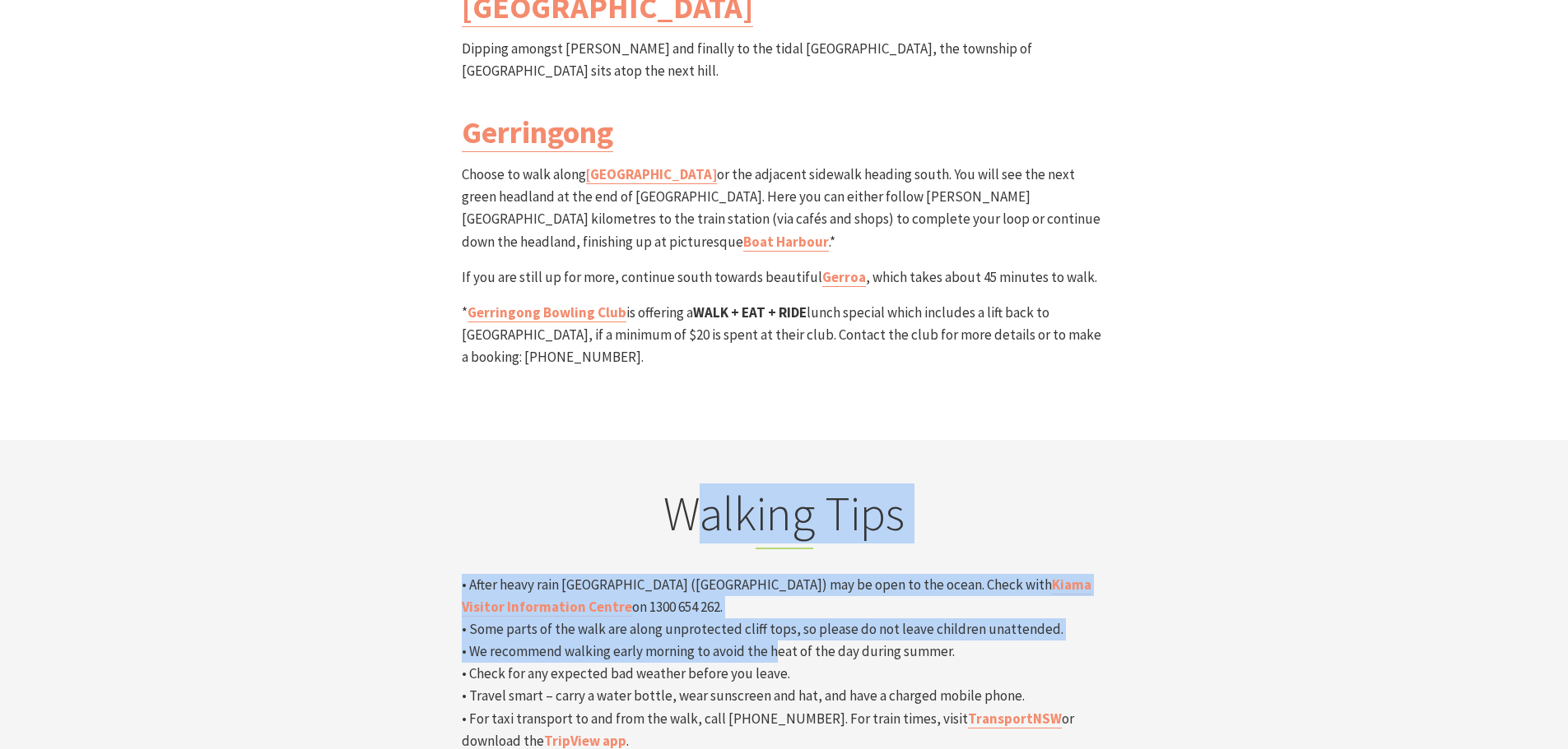
click at [767, 575] on p "• After heavy rain [GEOGRAPHIC_DATA] ([GEOGRAPHIC_DATA]) may be open to the oce…" at bounding box center [784, 664] width 645 height 179
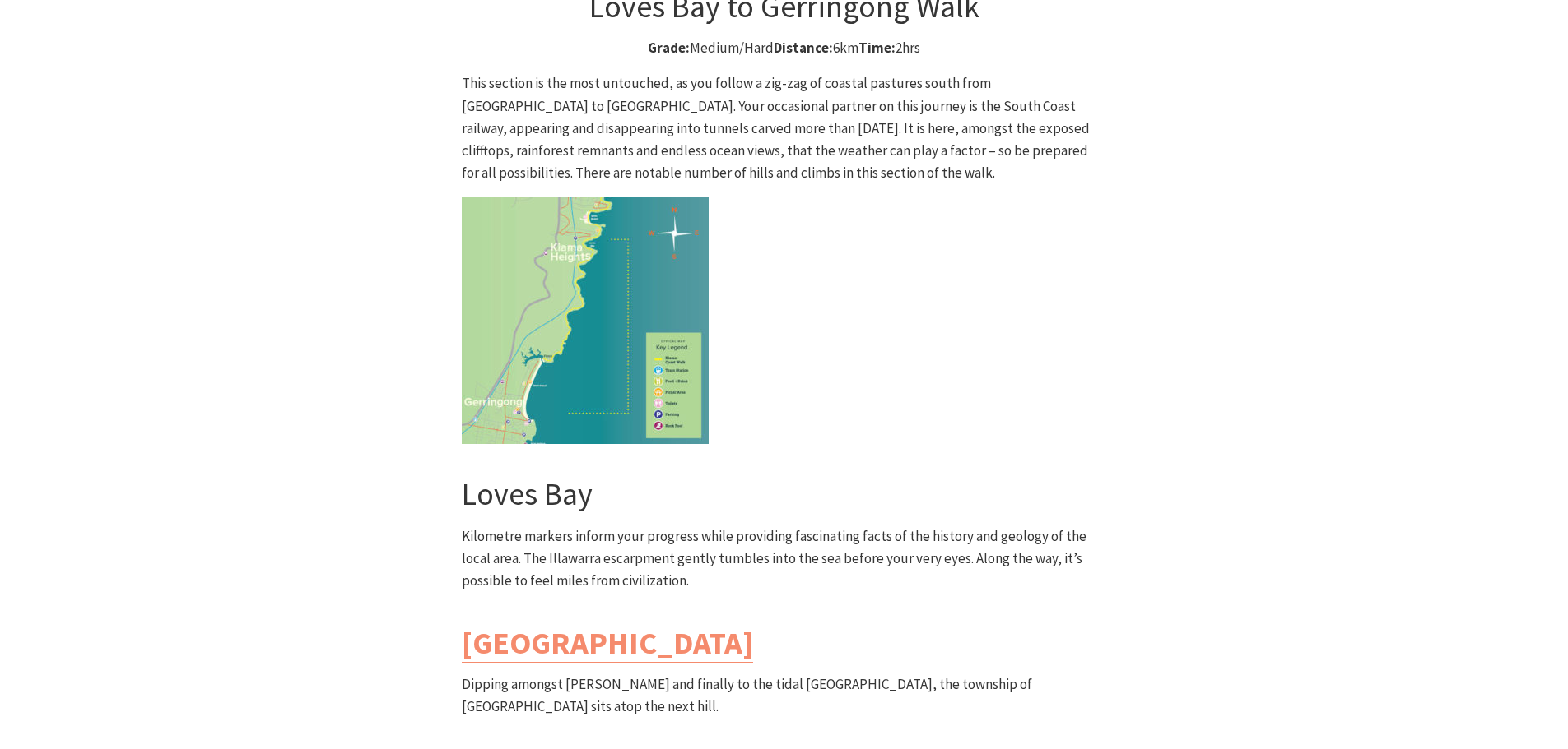
scroll to position [4030, 0]
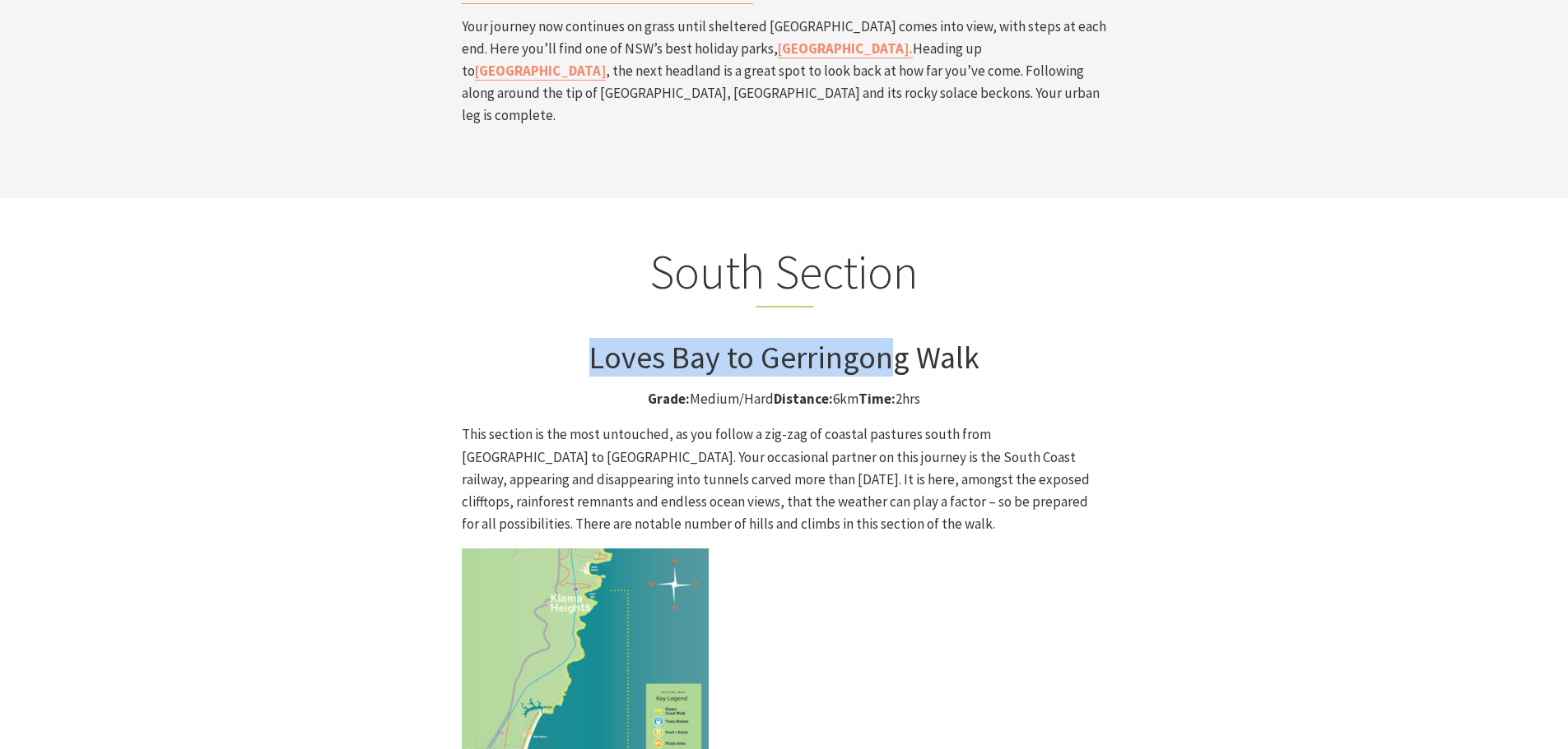
drag, startPoint x: 568, startPoint y: 192, endPoint x: 898, endPoint y: 205, distance: 330.3
click at [898, 338] on h3 "Loves Bay to Gerringong Walk" at bounding box center [784, 357] width 645 height 38
click at [1103, 389] on p "Grade: Medium/Hard Distance: 6km Time: 2hrs" at bounding box center [784, 399] width 645 height 22
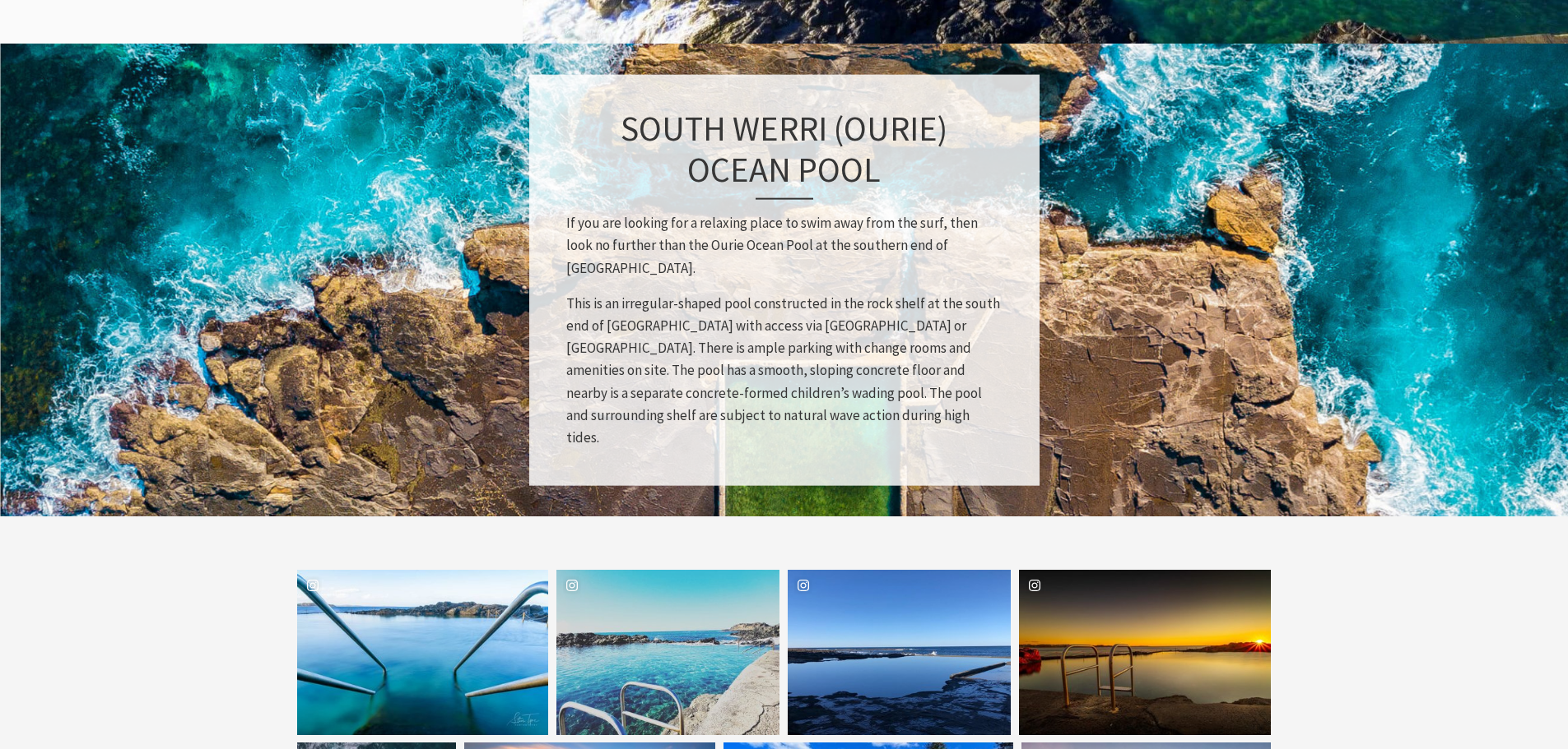
scroll to position [2632, 0]
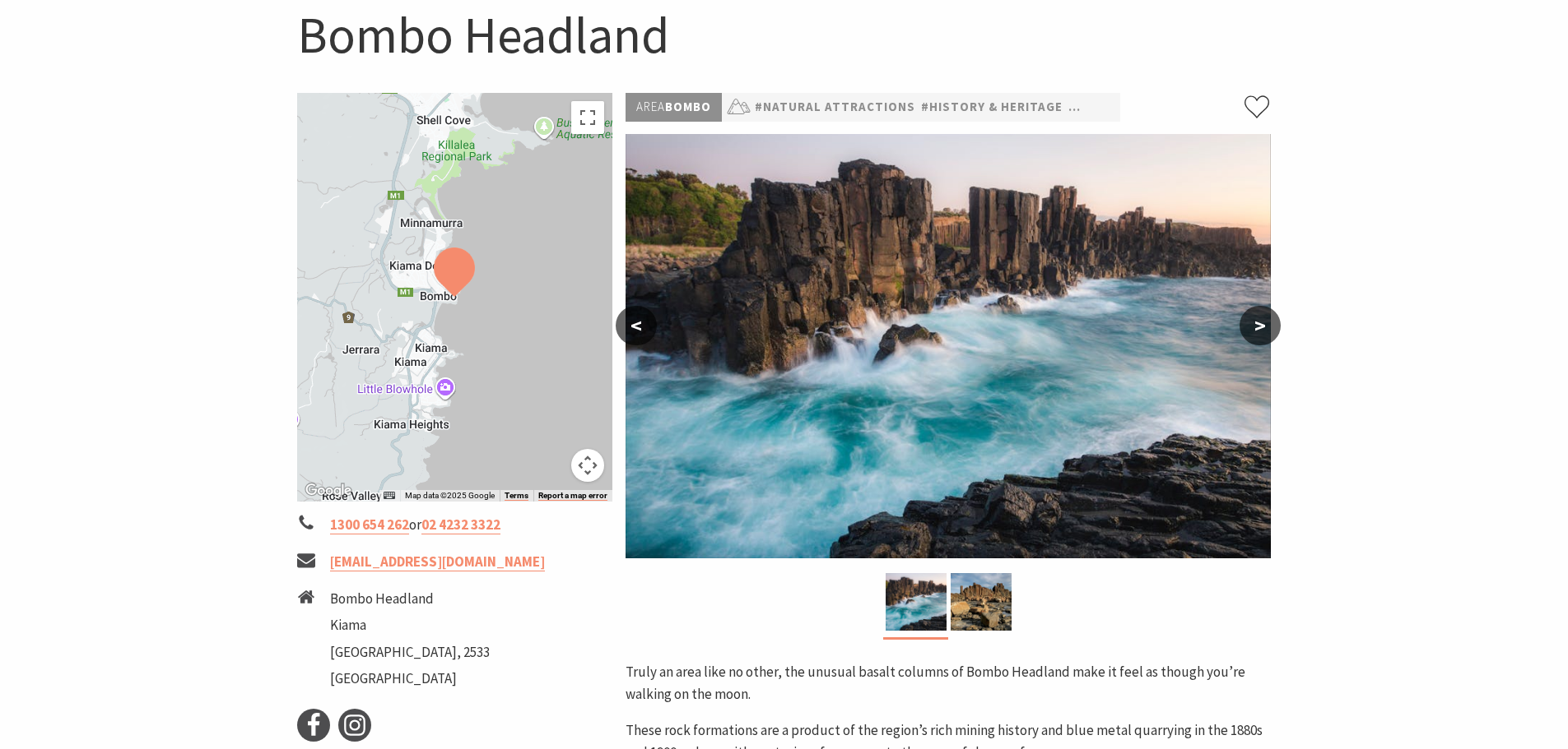
scroll to position [329, 0]
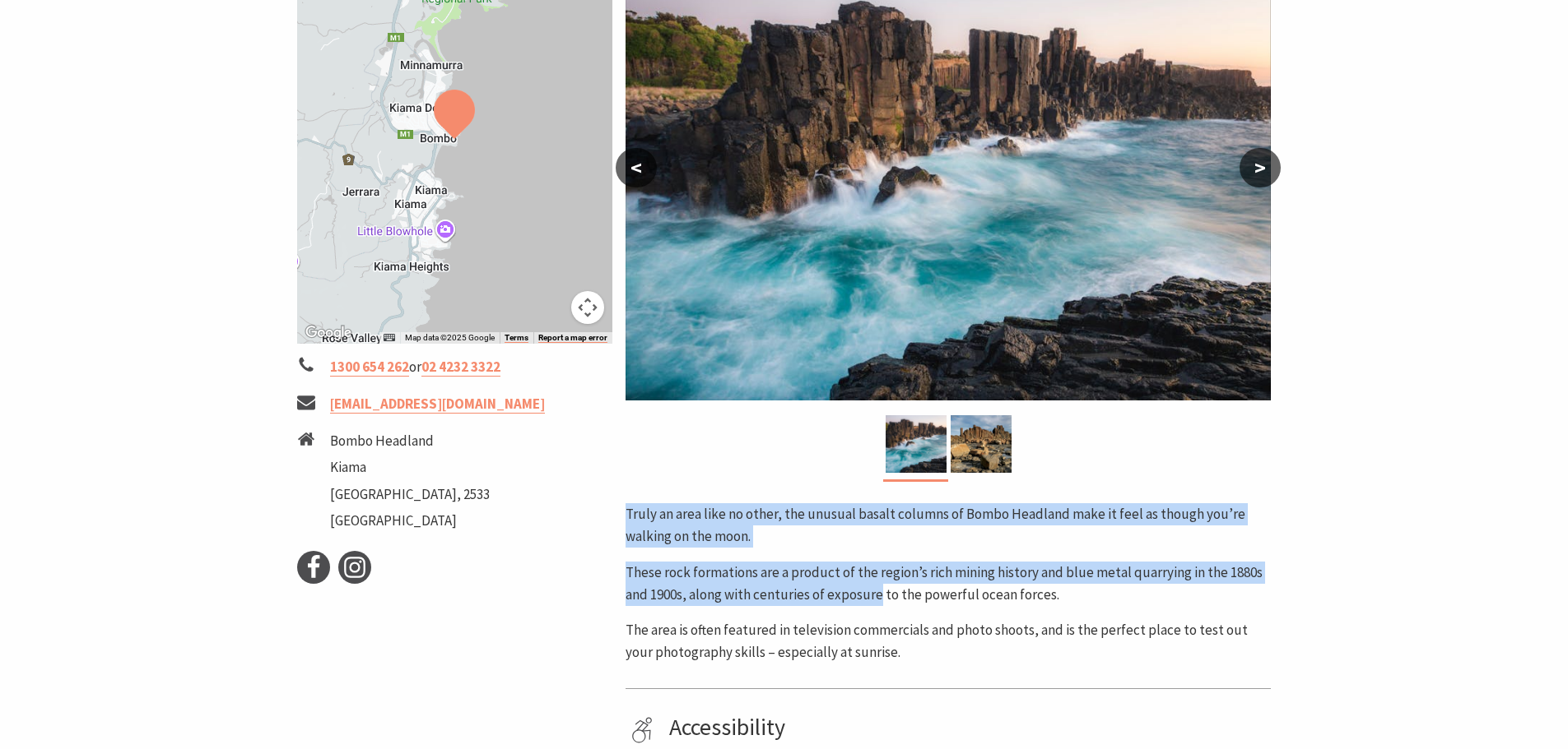
drag, startPoint x: 629, startPoint y: 520, endPoint x: 881, endPoint y: 603, distance: 265.3
click at [881, 603] on div "Truly an area like no other, the unusual basalt columns of Bombo Headland make …" at bounding box center [948, 583] width 645 height 160
click at [881, 603] on p "These rock formations are a product of the region’s rich mining history and blu…" at bounding box center [948, 584] width 645 height 45
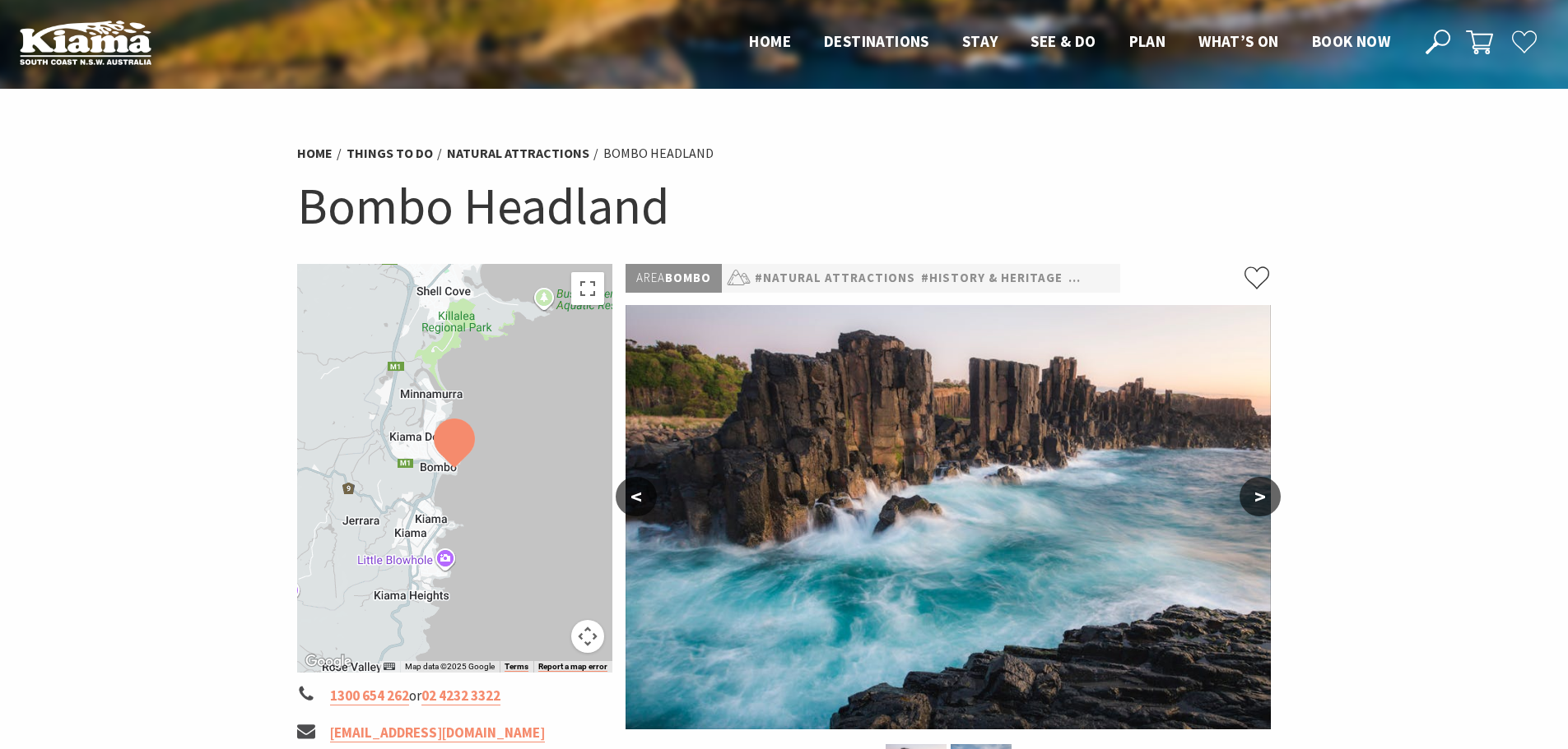
scroll to position [82, 0]
